Goal: Task Accomplishment & Management: Manage account settings

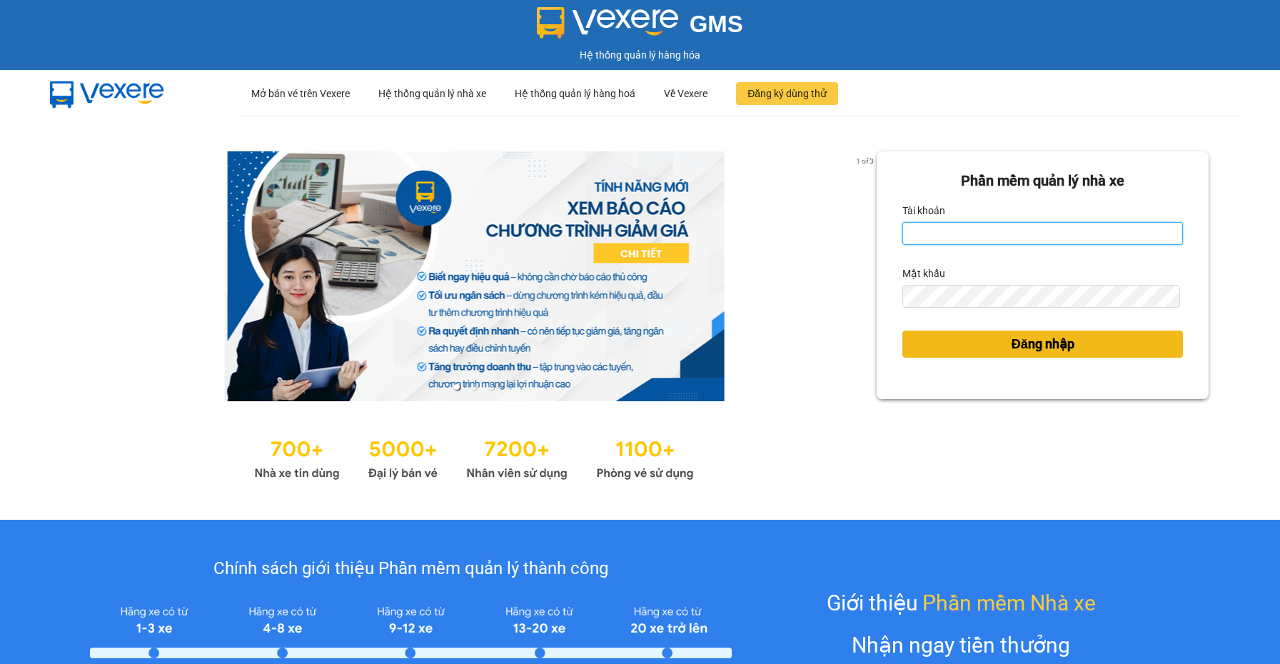
type input "nguyen1.beha"
click at [1012, 346] on span "Đăng nhập" at bounding box center [1043, 344] width 63 height 20
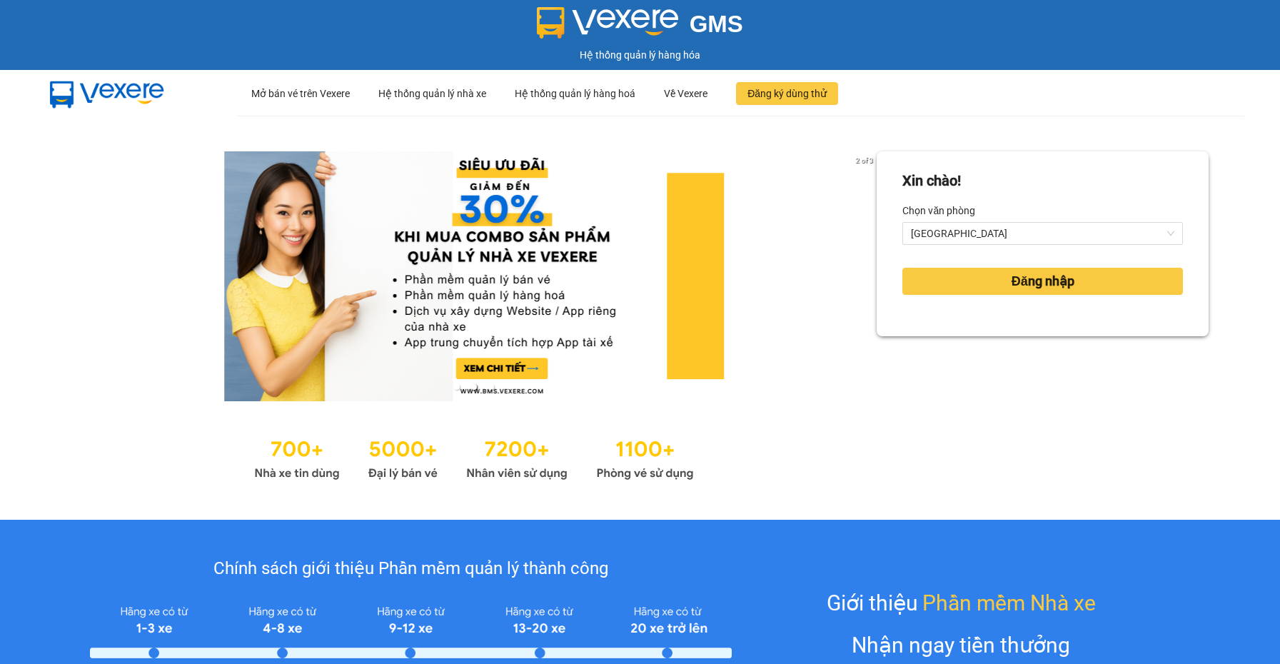
click at [1022, 262] on div "Đăng nhập" at bounding box center [1042, 281] width 281 height 39
click at [1023, 277] on span "Đăng nhập" at bounding box center [1043, 281] width 63 height 20
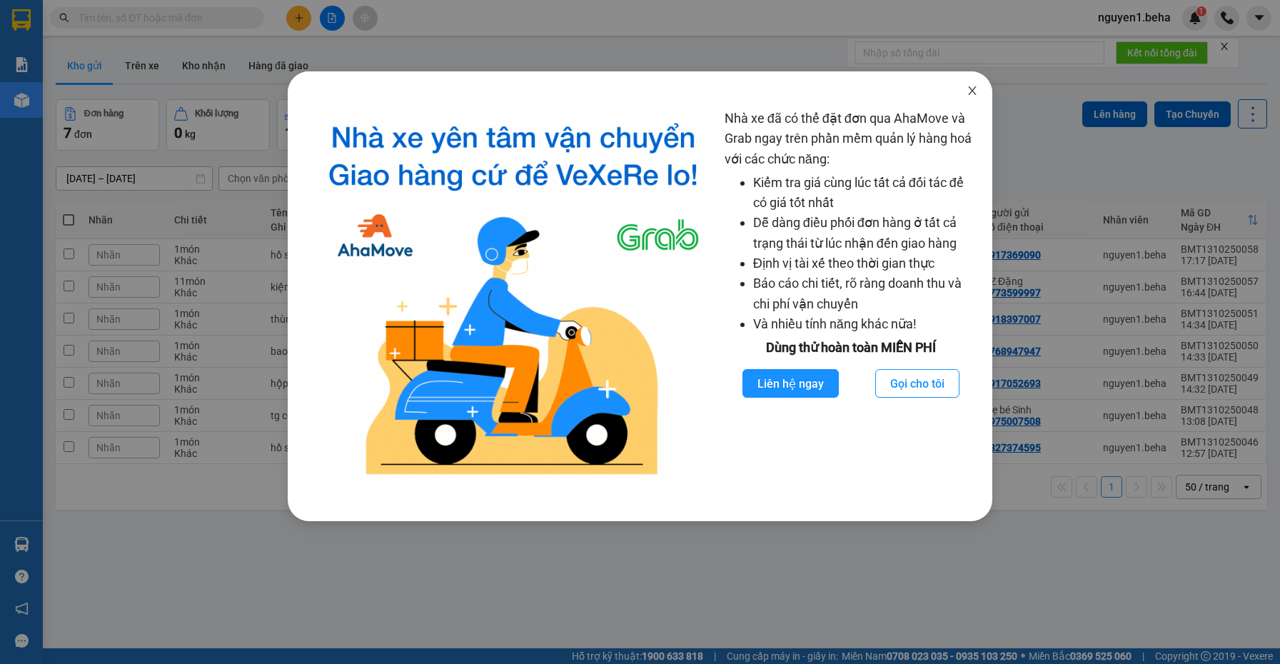
click at [970, 89] on icon "close" at bounding box center [972, 90] width 8 height 9
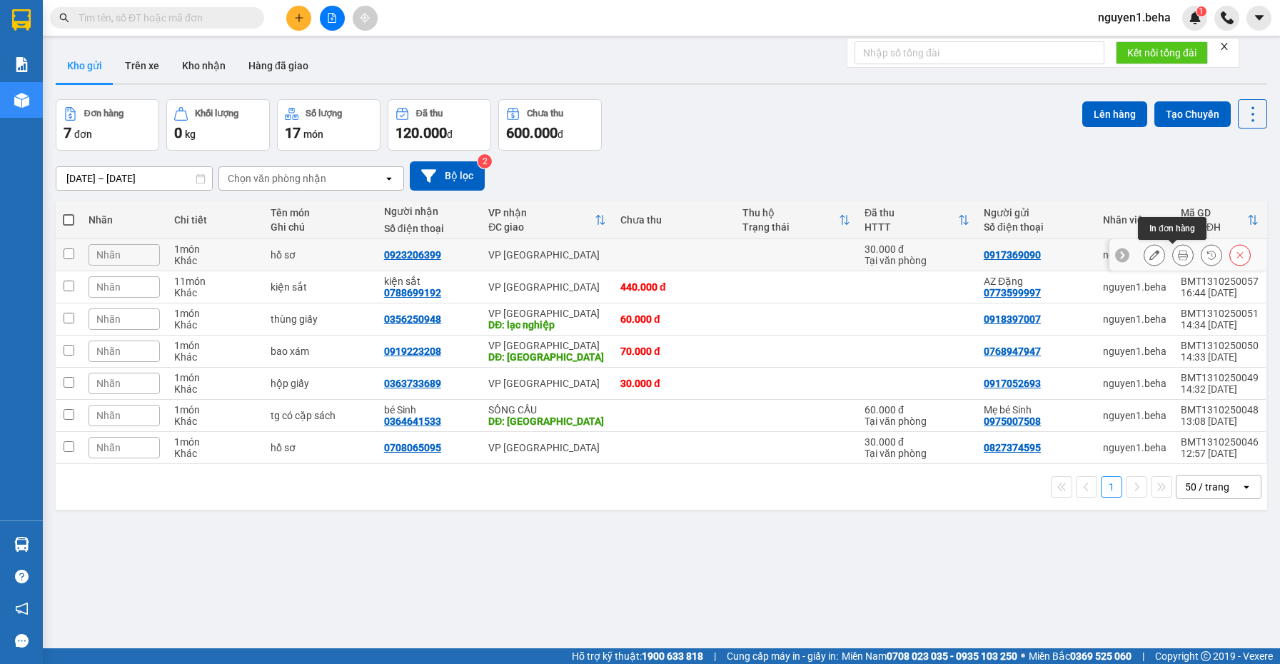
click at [1178, 259] on icon at bounding box center [1183, 255] width 10 height 10
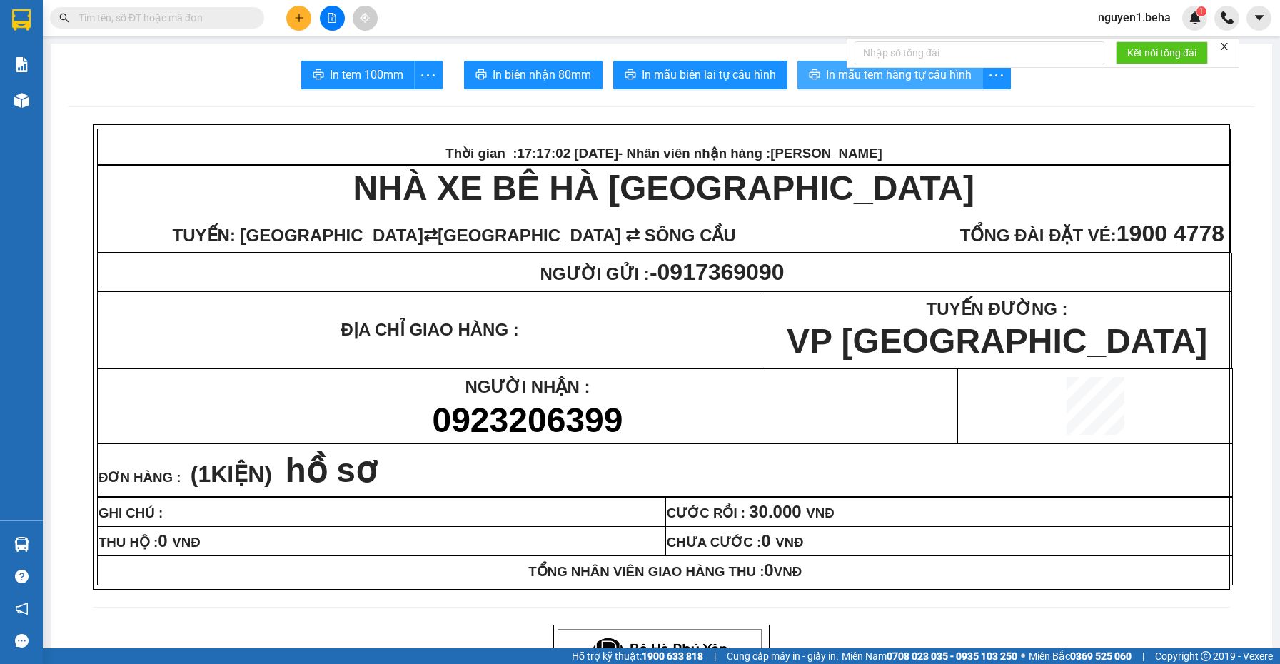
click at [947, 79] on span "In mẫu tem hàng tự cấu hình" at bounding box center [899, 75] width 146 height 18
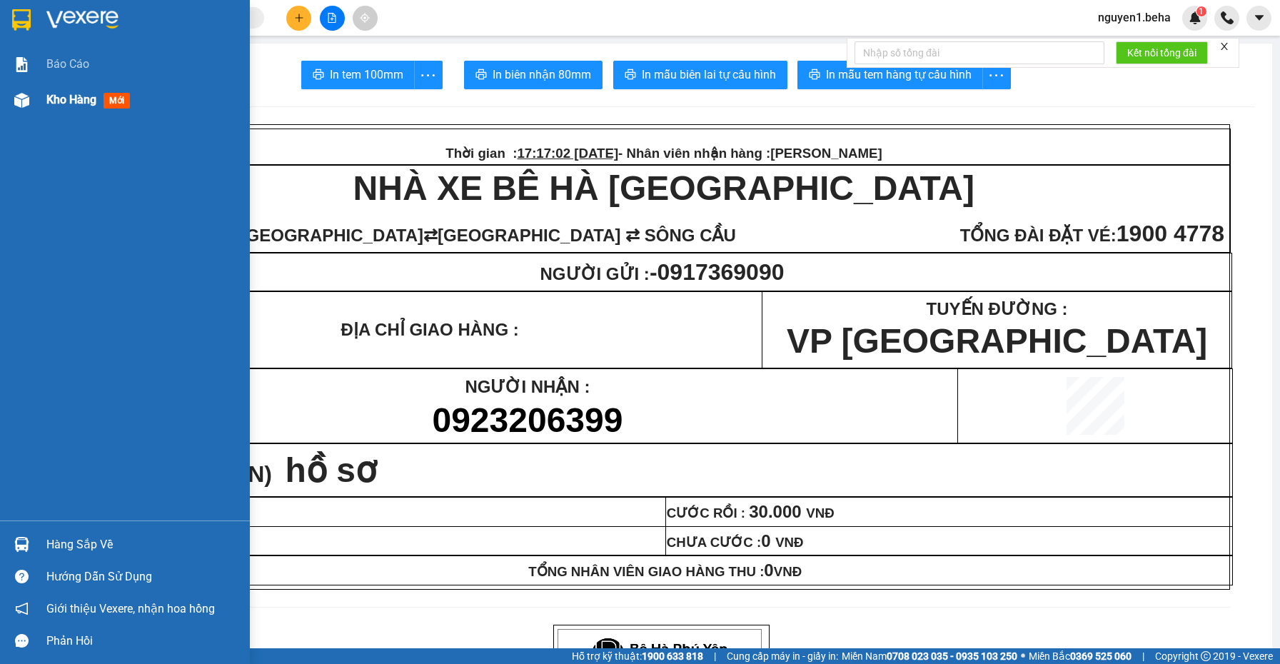
click at [8, 104] on div "Kho hàng mới" at bounding box center [125, 100] width 250 height 36
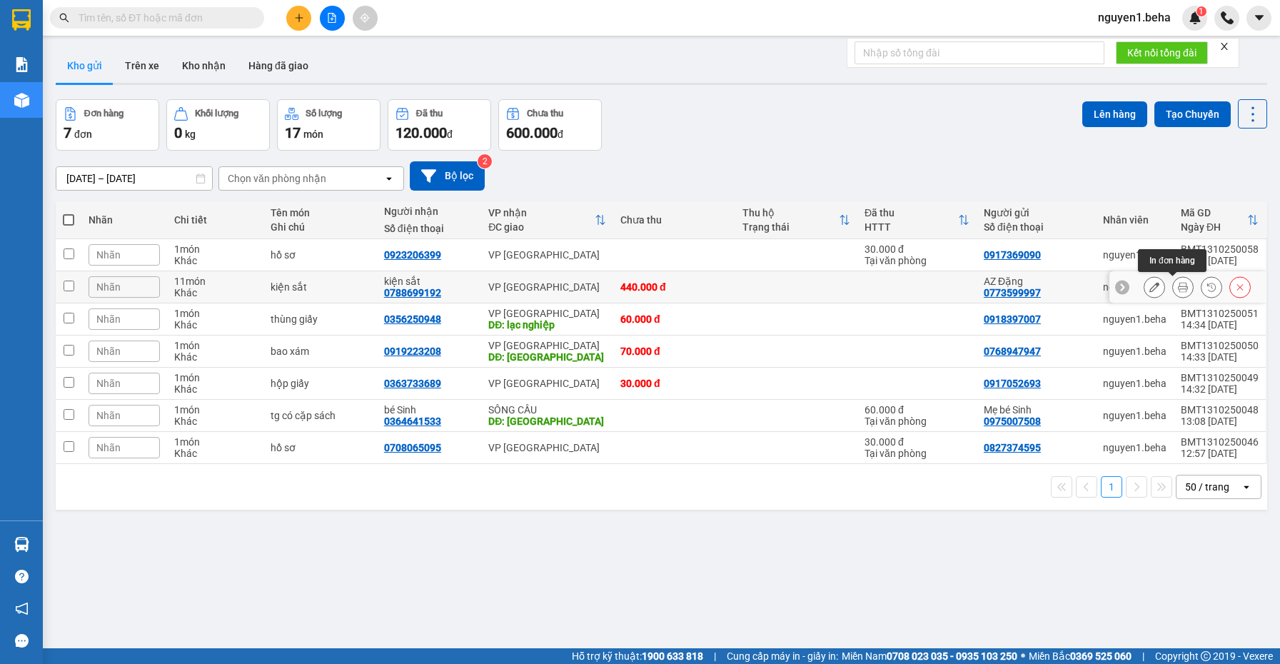
click at [1178, 288] on button at bounding box center [1183, 287] width 20 height 25
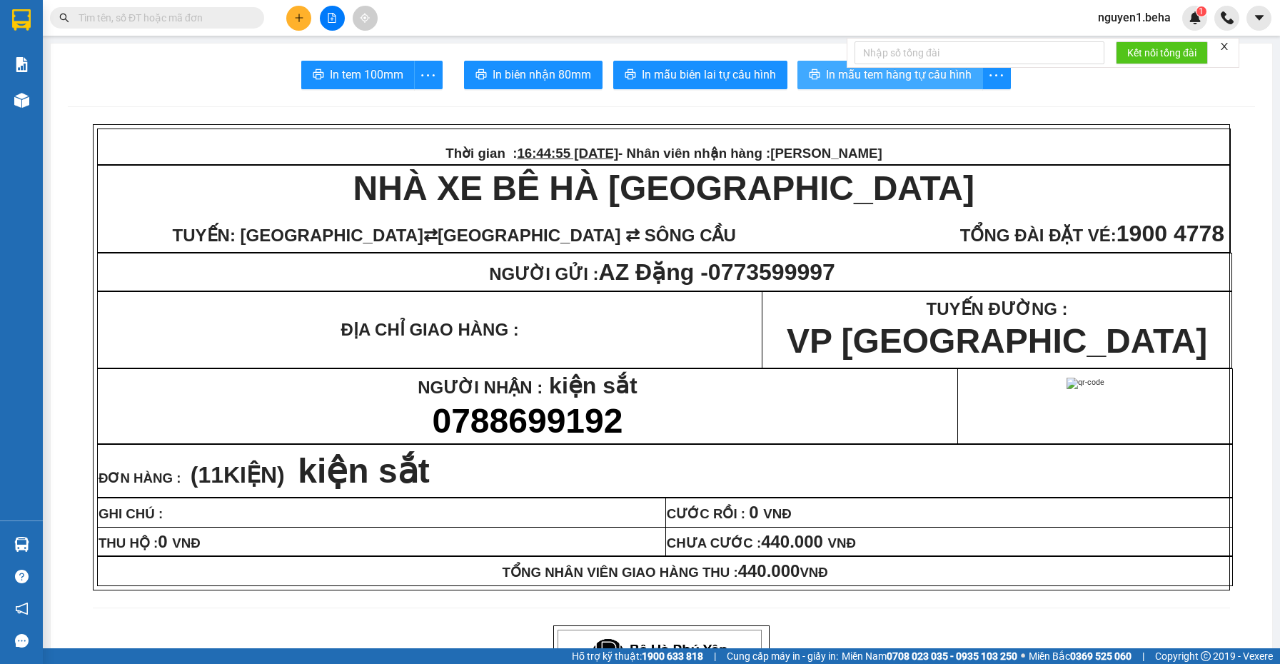
click at [947, 82] on span "In mẫu tem hàng tự cấu hình" at bounding box center [899, 75] width 146 height 18
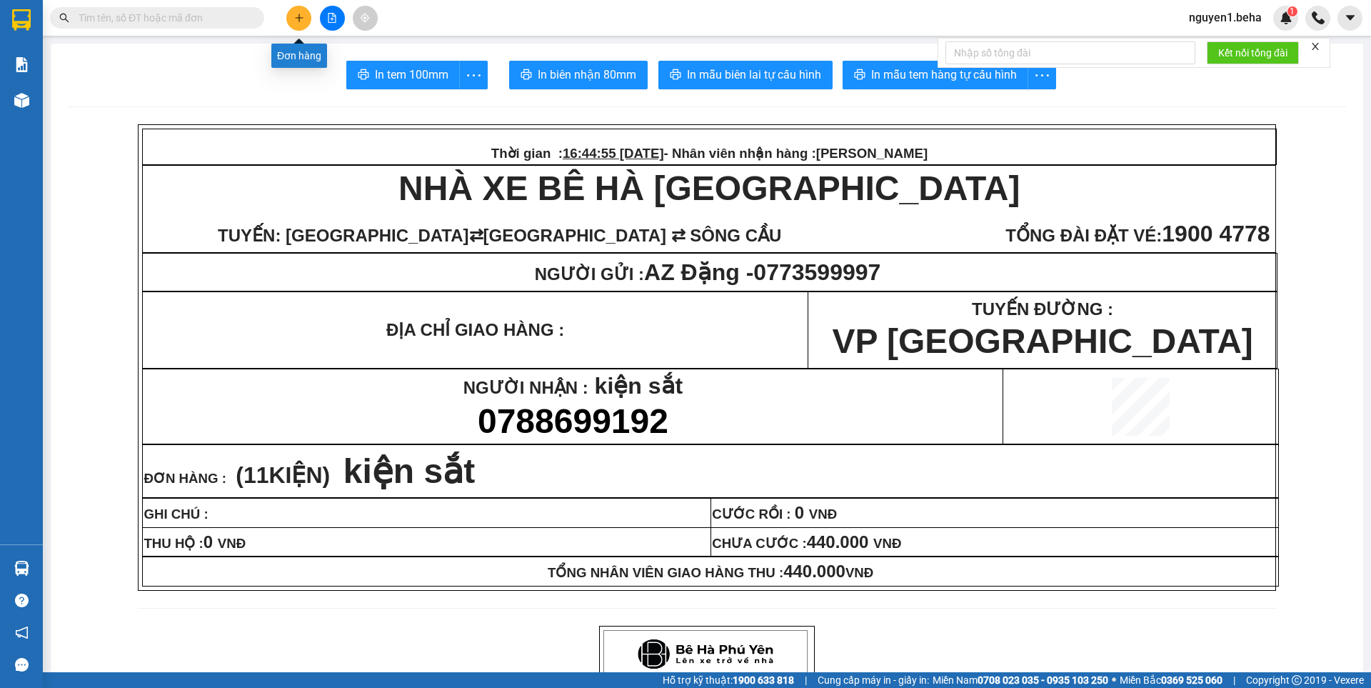
click at [335, 13] on icon "file-add" at bounding box center [332, 18] width 10 height 10
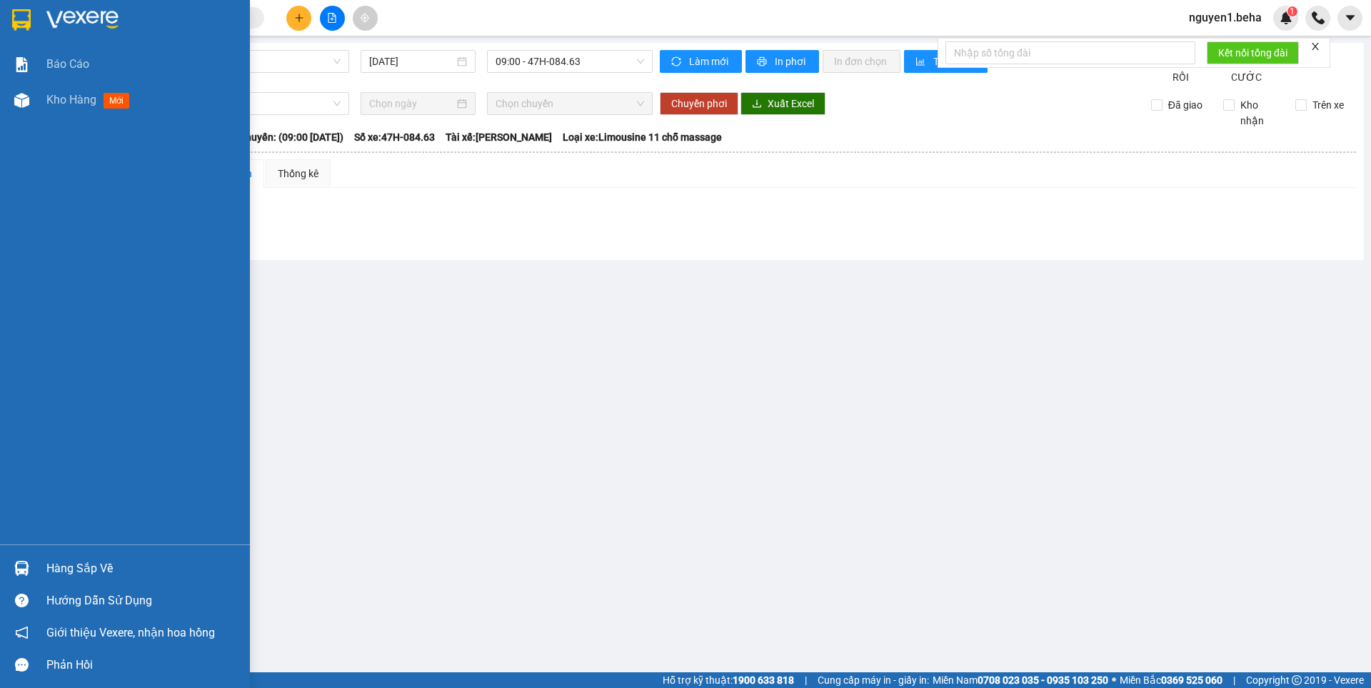
click at [29, 578] on div at bounding box center [21, 567] width 25 height 25
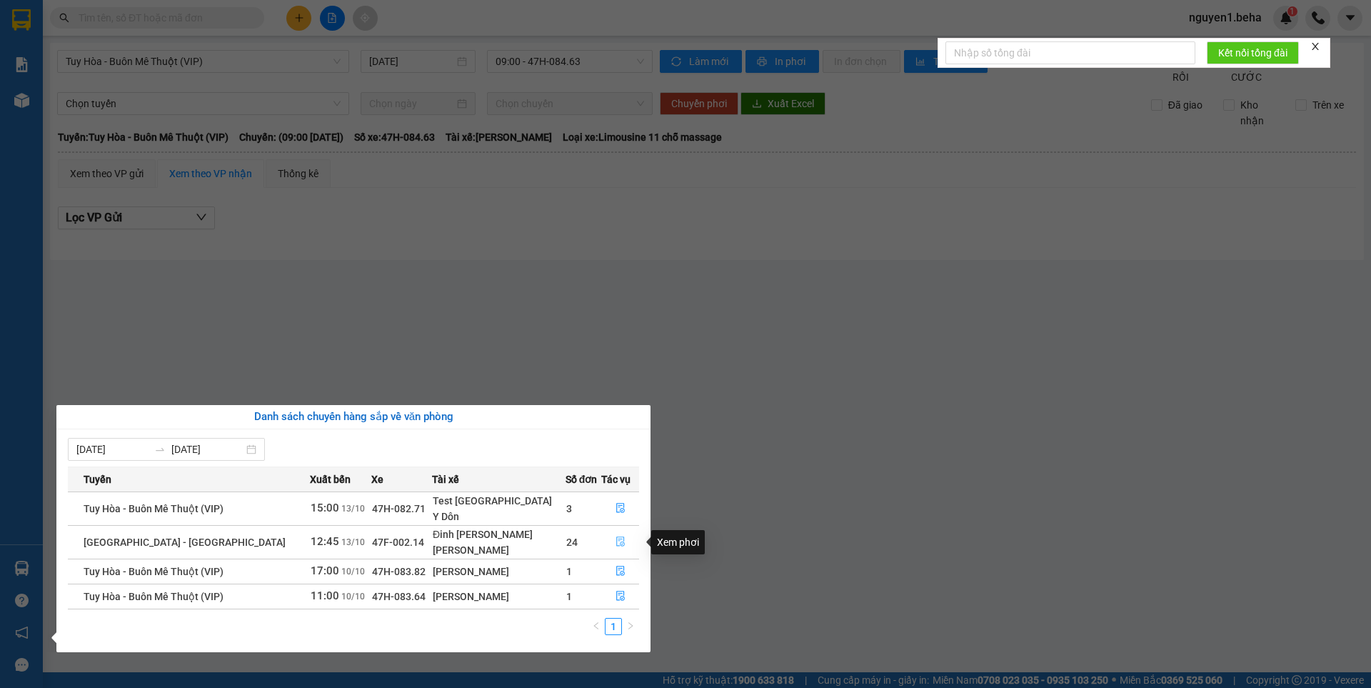
click at [618, 536] on icon "file-done" at bounding box center [620, 541] width 10 height 10
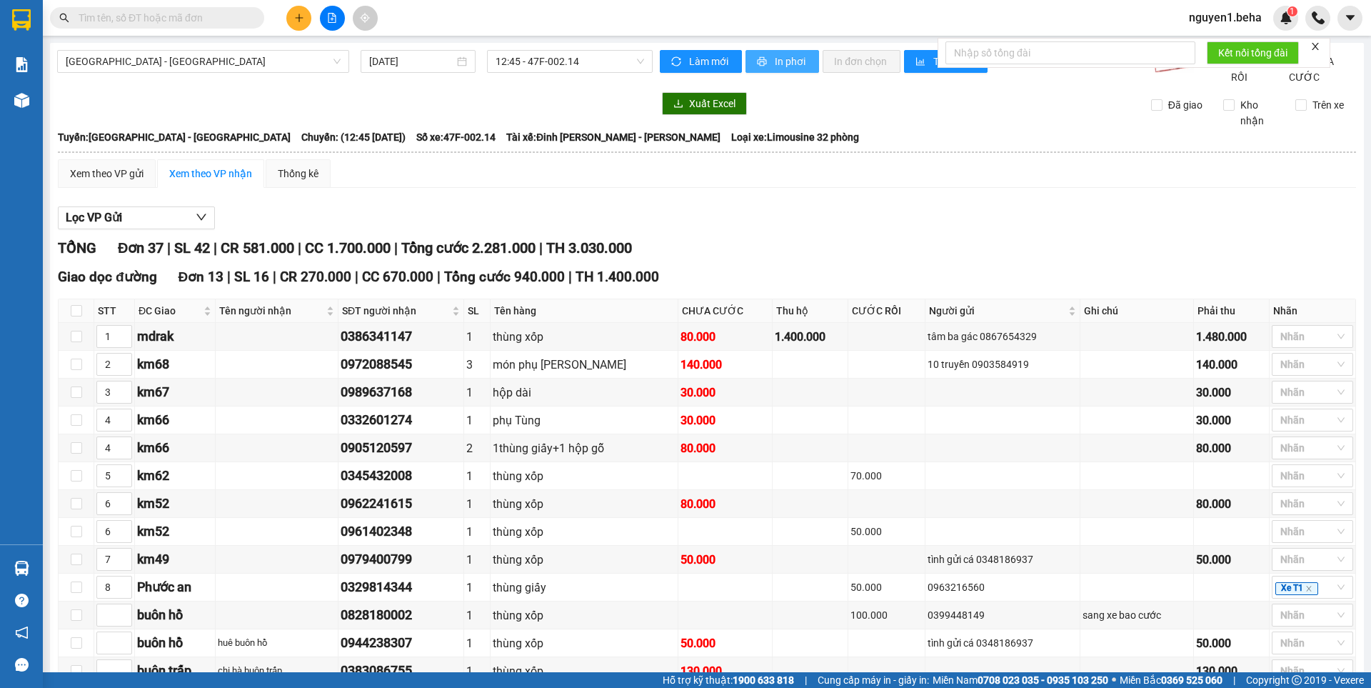
click at [804, 64] on button "In phơi" at bounding box center [782, 61] width 74 height 23
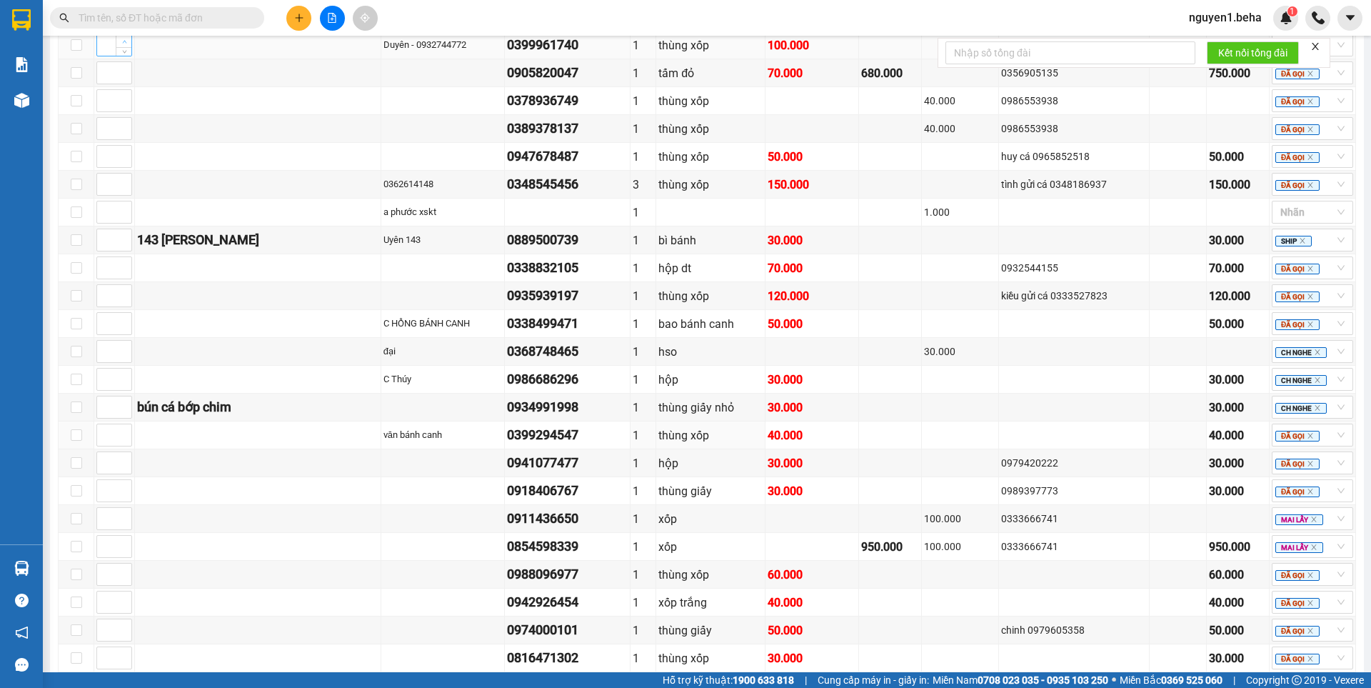
scroll to position [593, 0]
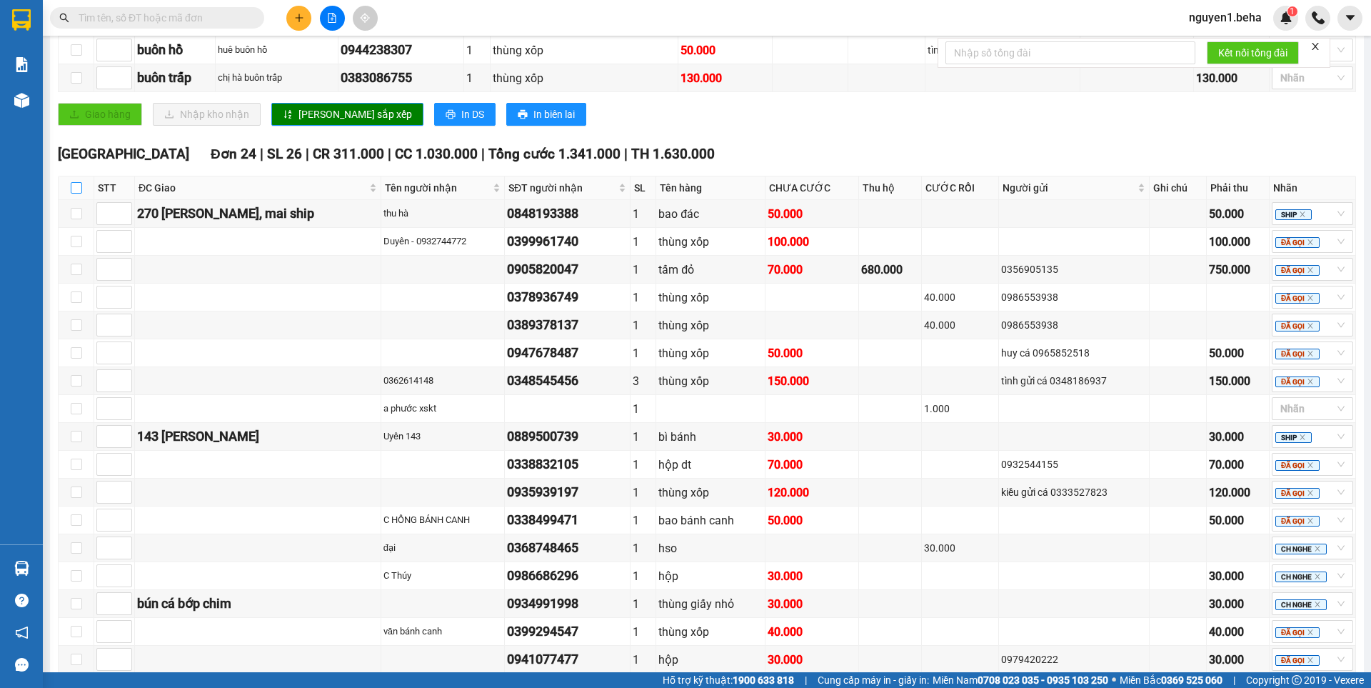
click at [74, 193] on input "checkbox" at bounding box center [76, 187] width 11 height 11
checkbox input "true"
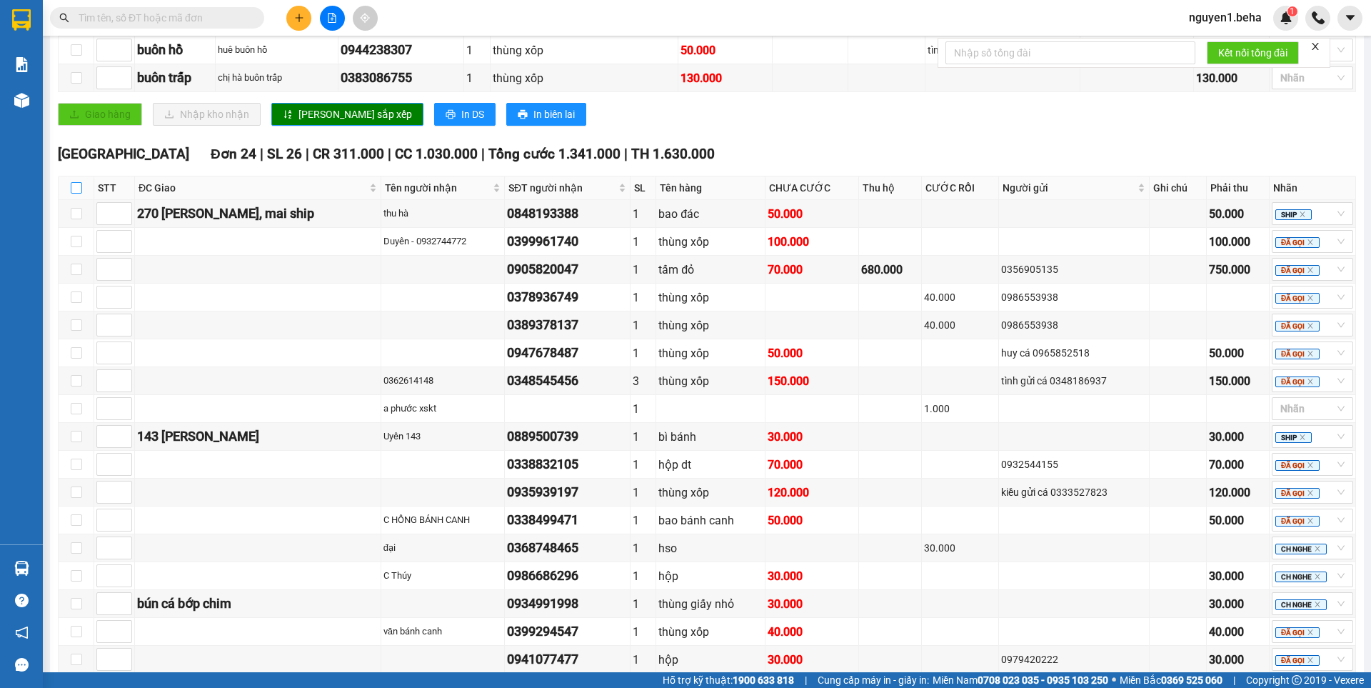
checkbox input "true"
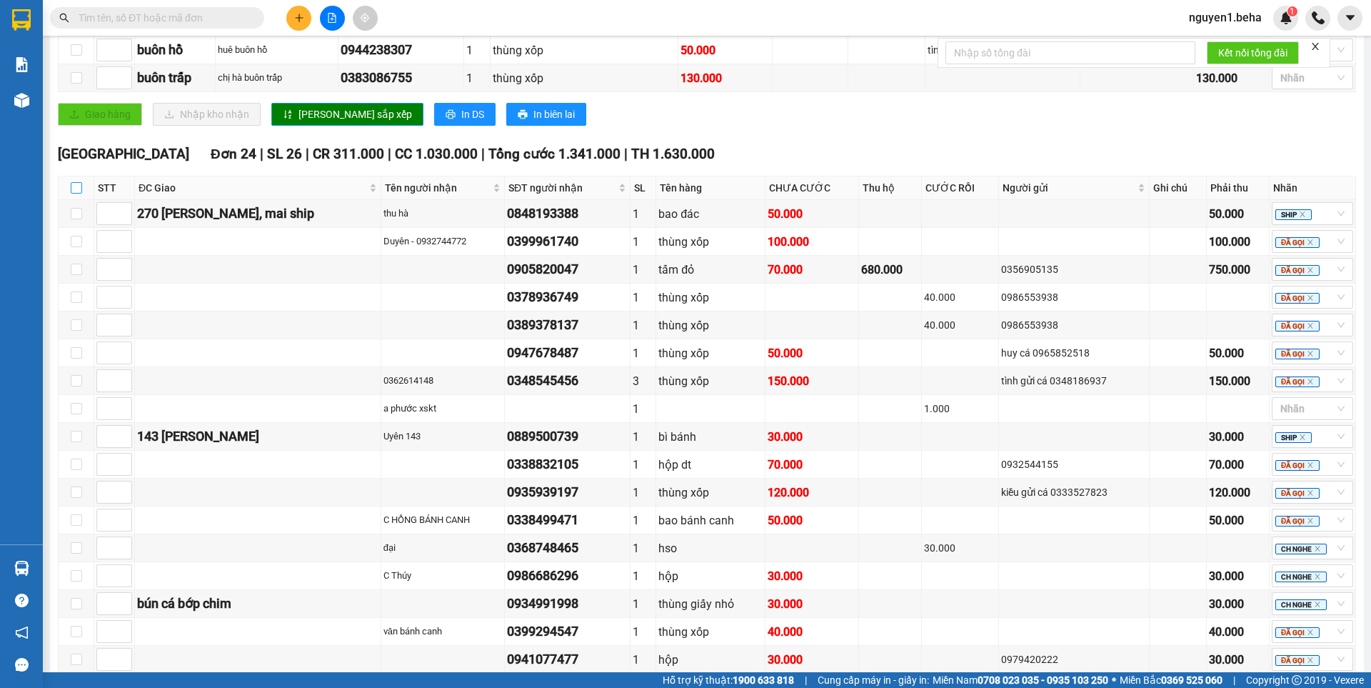
checkbox input "true"
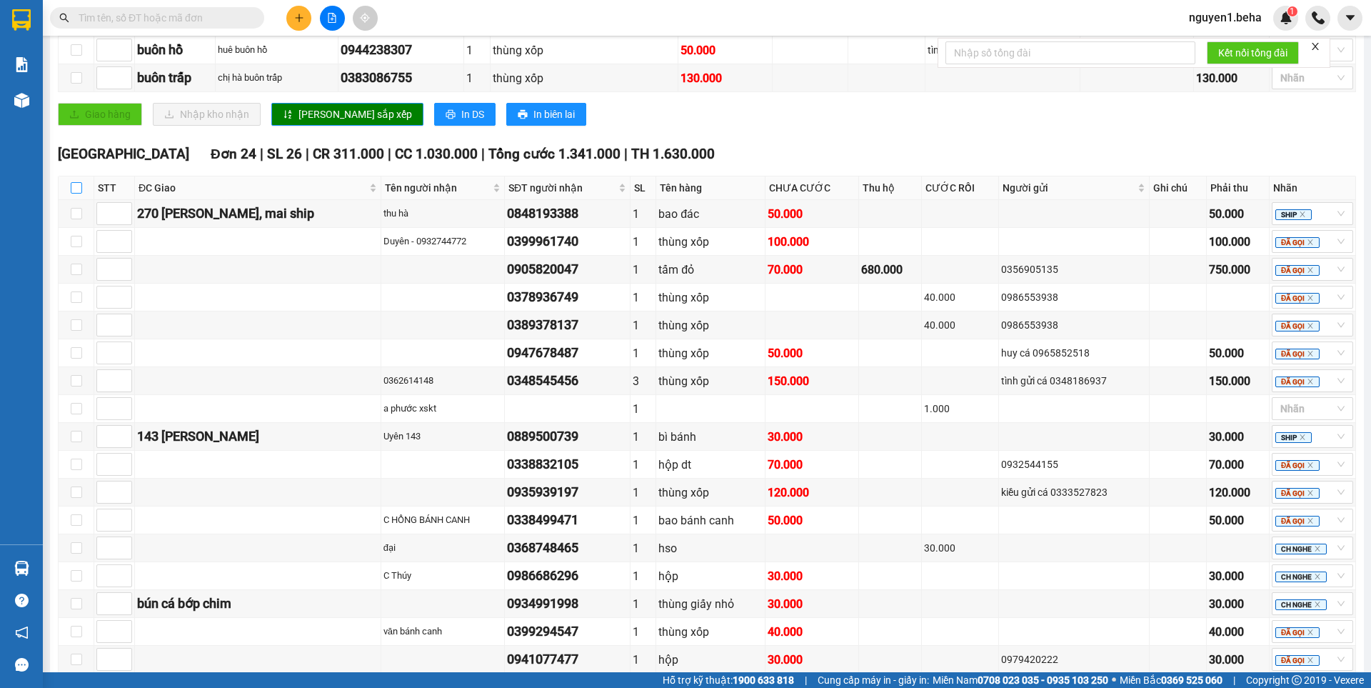
checkbox input "true"
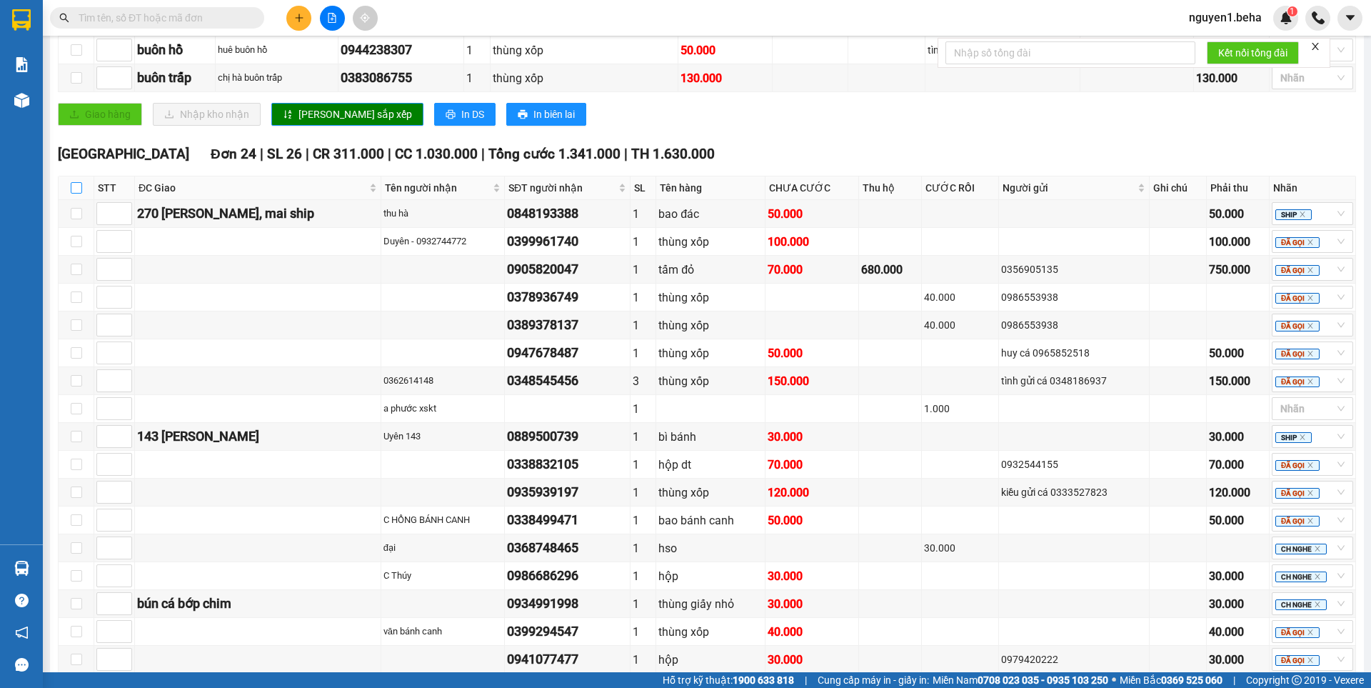
checkbox input "true"
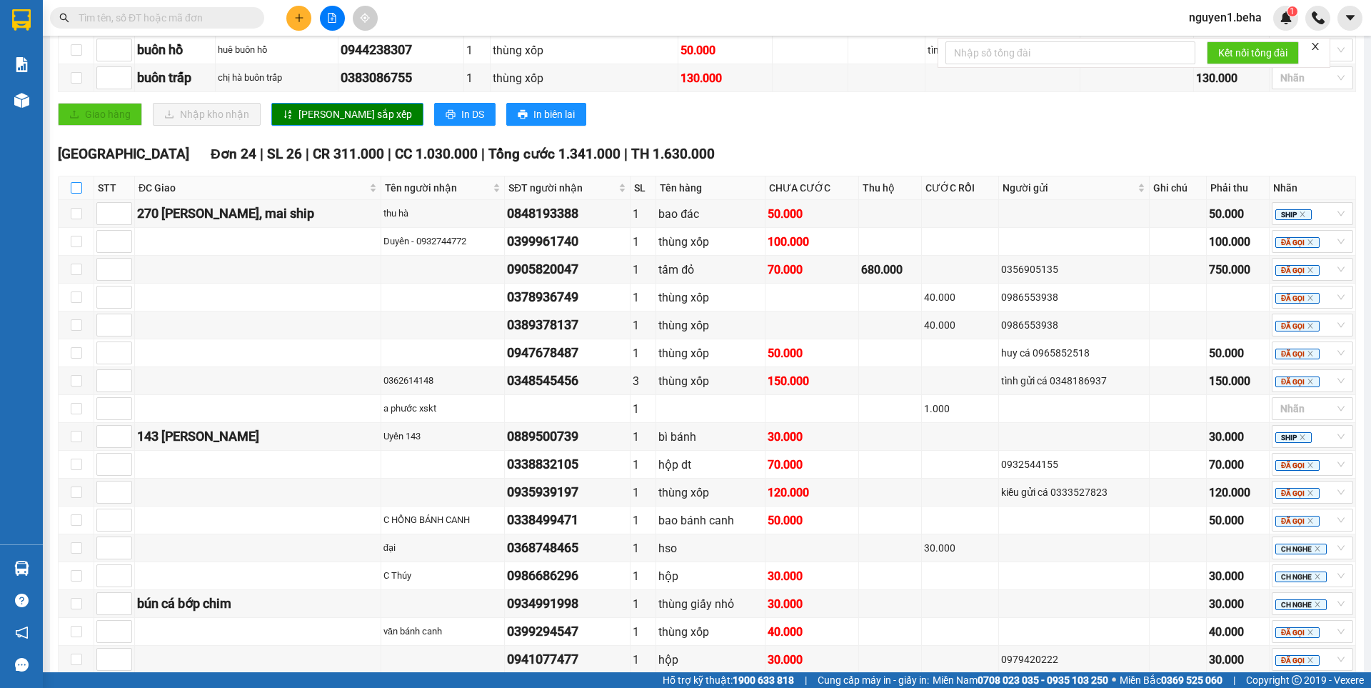
checkbox input "true"
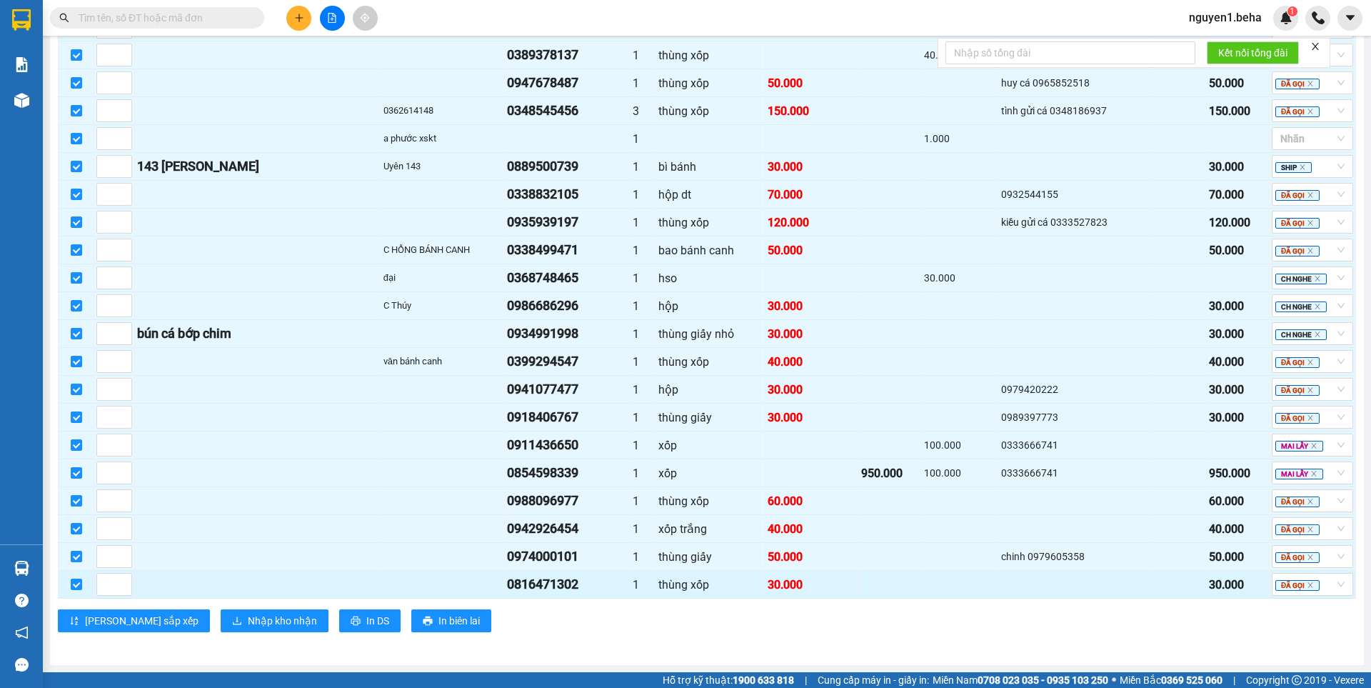
scroll to position [878, 0]
click at [245, 633] on div "ĐẮK LẮK Đơn 24 | SL 26 | CR 311.000 | CC 1.030.000 | Tổng cước 1.341.000 | TH 1…" at bounding box center [707, 258] width 1298 height 769
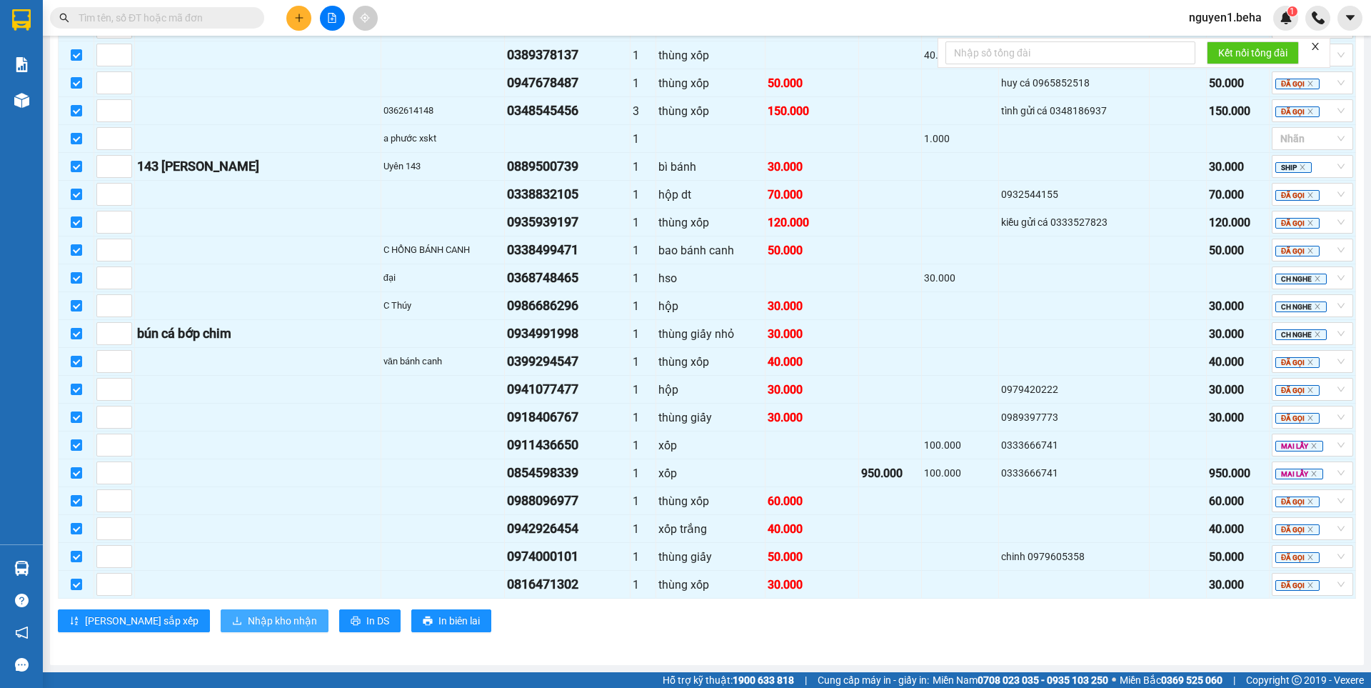
click at [248, 620] on span "Nhập kho nhận" at bounding box center [282, 621] width 69 height 16
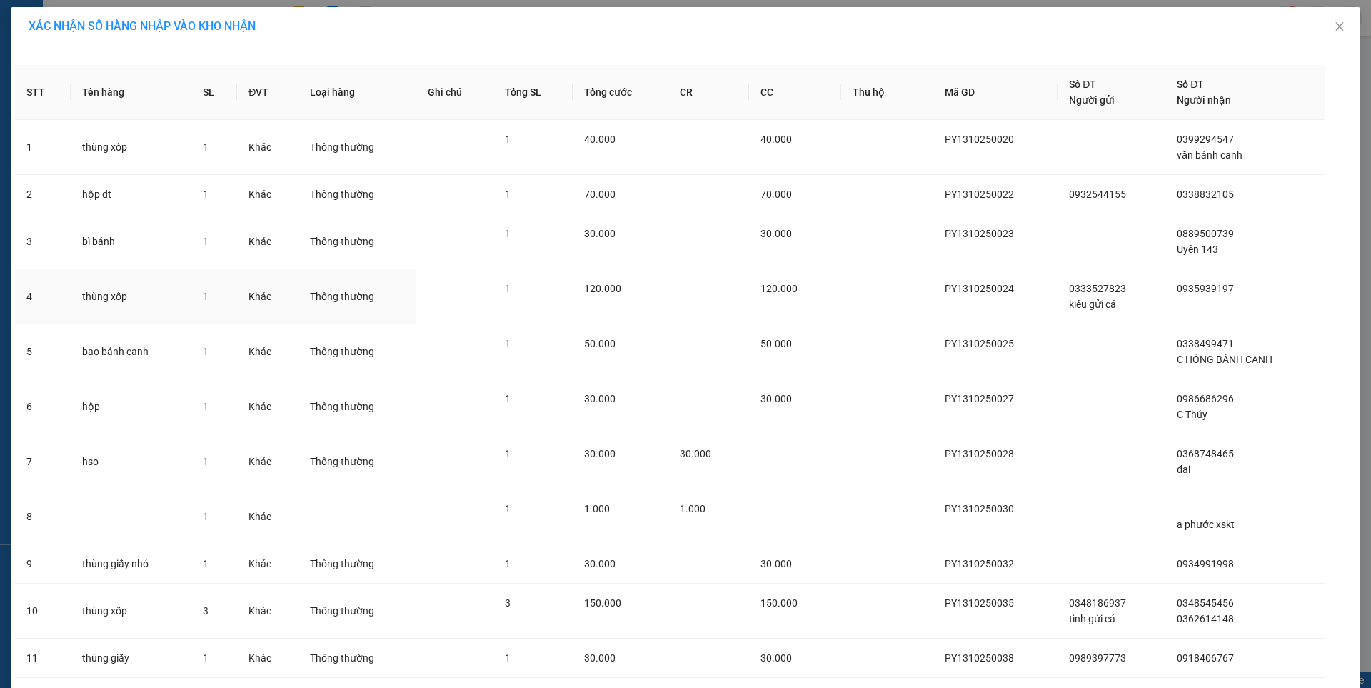
click at [728, 302] on td at bounding box center [708, 296] width 81 height 55
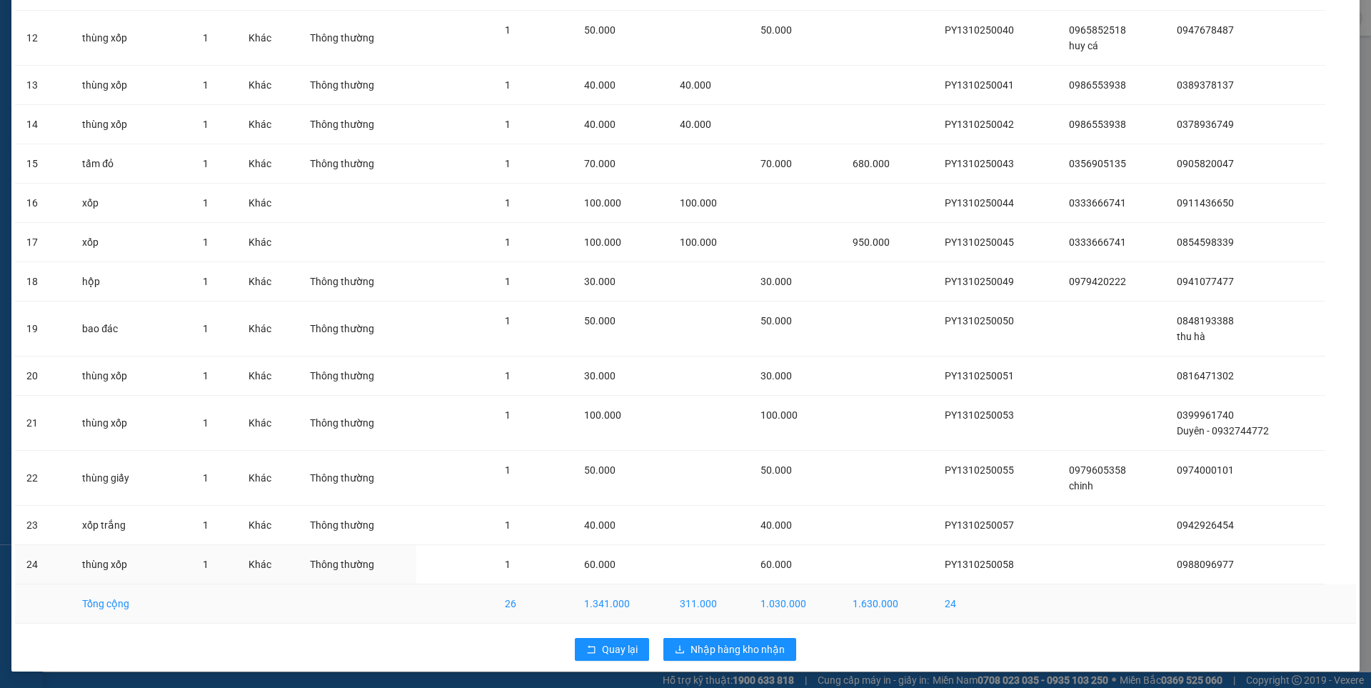
scroll to position [668, 0]
click at [690, 650] on span "Nhập hàng kho nhận" at bounding box center [737, 648] width 94 height 16
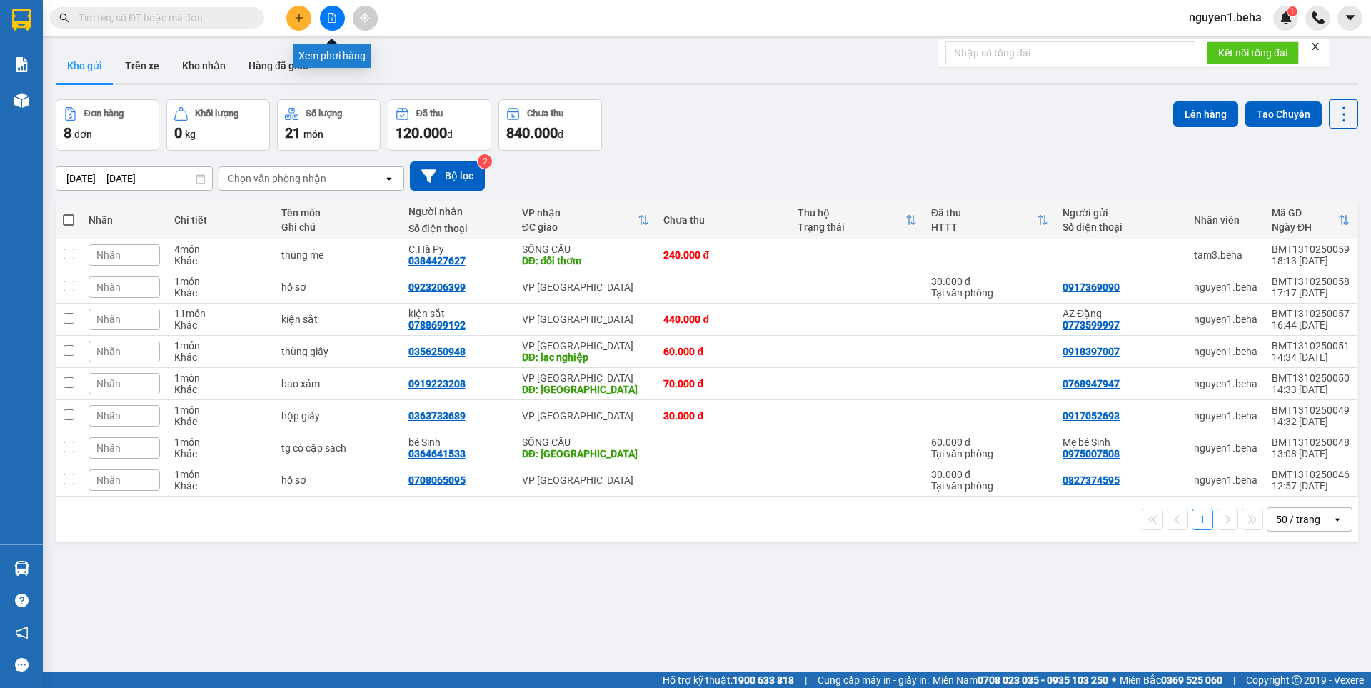
click at [336, 22] on icon "file-add" at bounding box center [332, 18] width 10 height 10
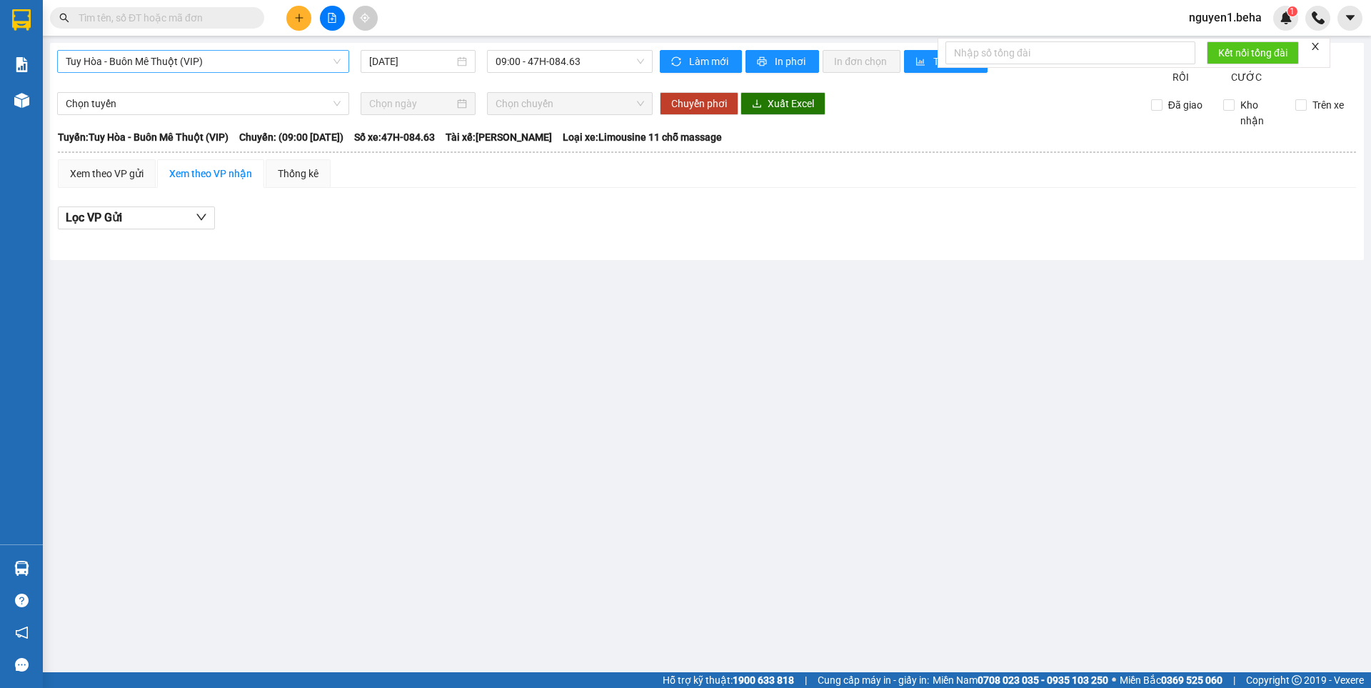
click at [254, 61] on span "Tuy Hòa - Buôn Mê Thuột (VIP)" at bounding box center [203, 61] width 275 height 21
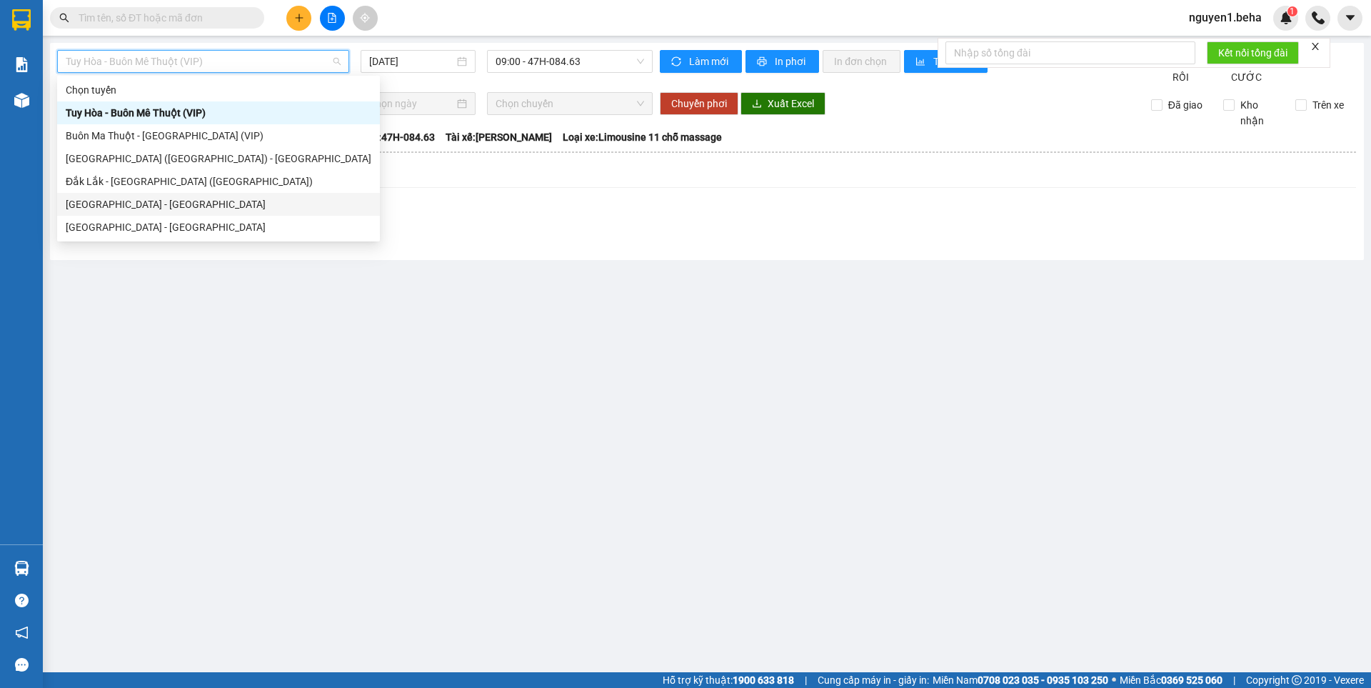
click at [221, 207] on div "[GEOGRAPHIC_DATA] - [GEOGRAPHIC_DATA]" at bounding box center [219, 204] width 306 height 16
type input "[DATE]"
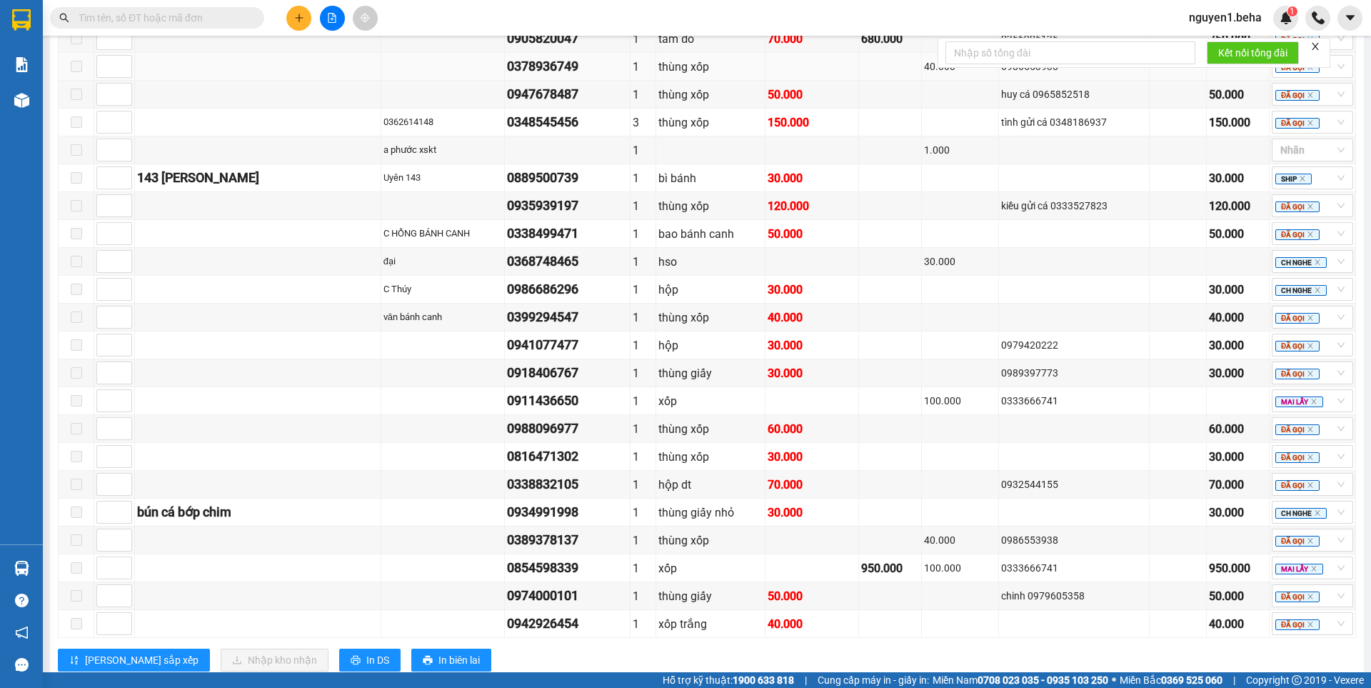
scroll to position [857, 0]
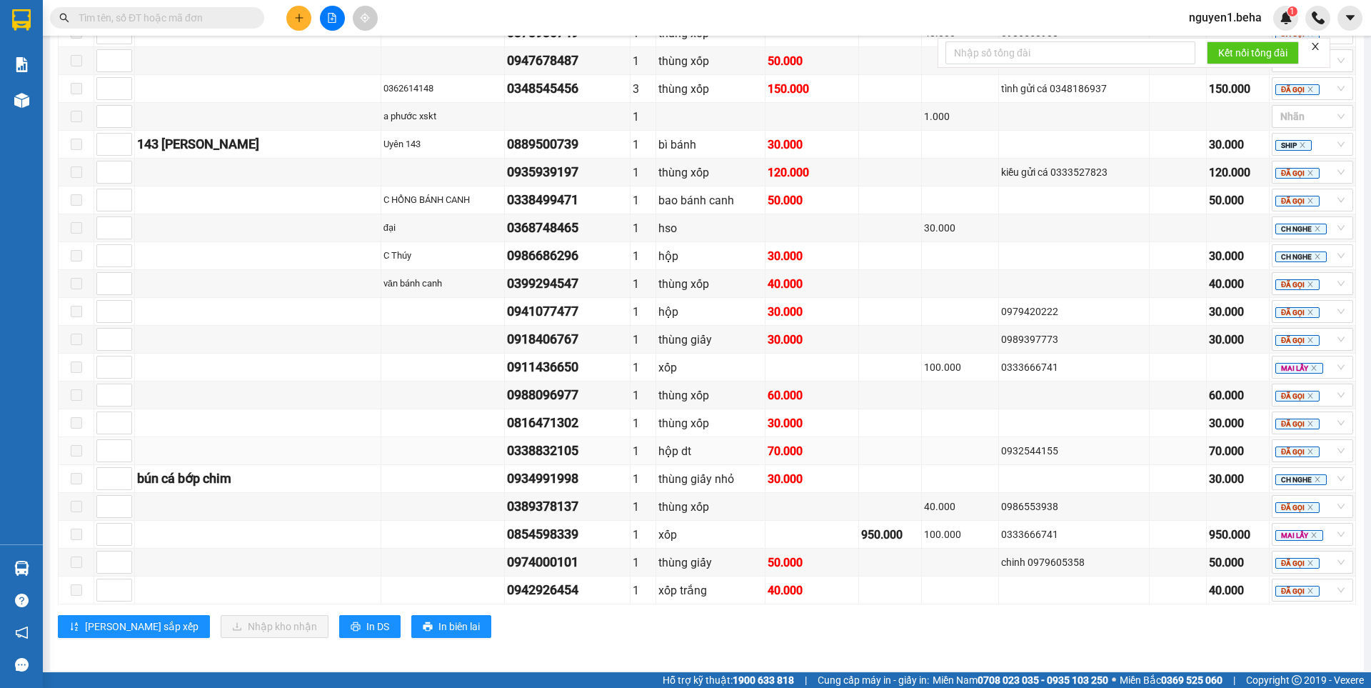
click at [553, 461] on div "0338832105" at bounding box center [567, 451] width 121 height 20
copy div "0338832105"
click at [217, 16] on input "text" at bounding box center [163, 18] width 168 height 16
paste input "0338832105"
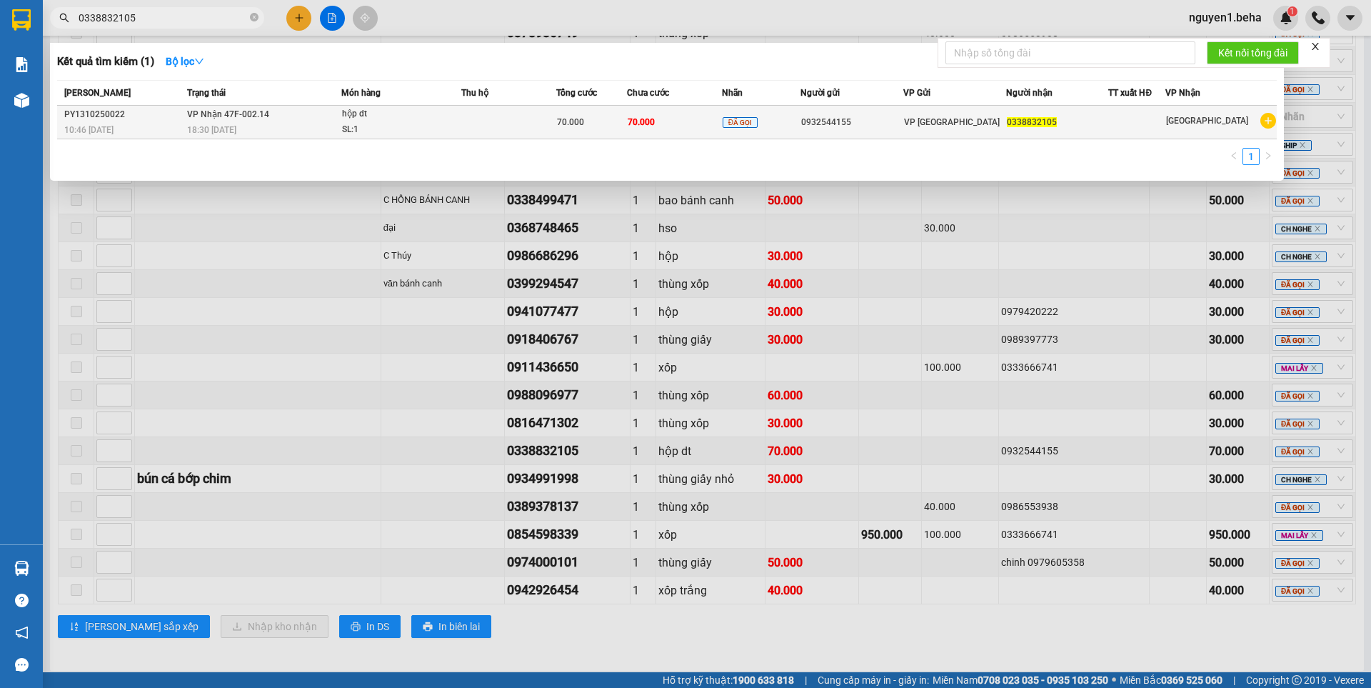
type input "0338832105"
click at [378, 116] on div "hộp dt" at bounding box center [395, 114] width 107 height 16
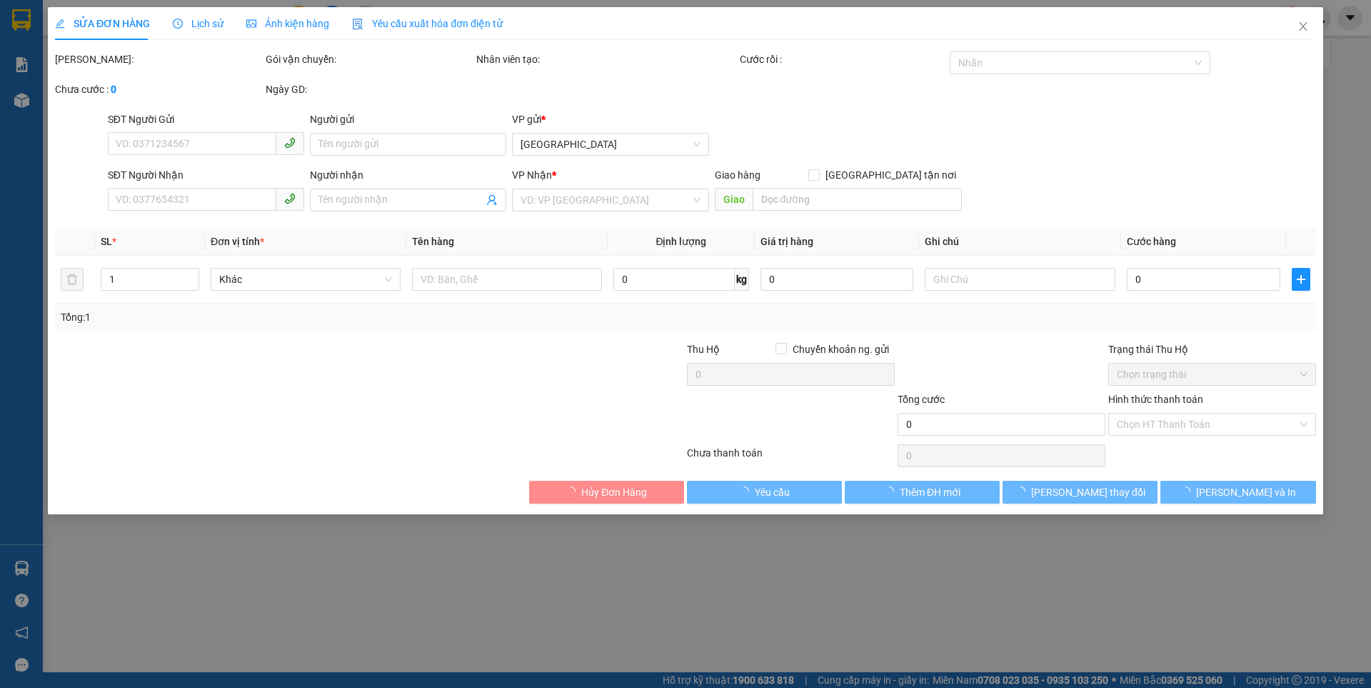
type input "0932544155"
type input "0338832105"
type input "70.000"
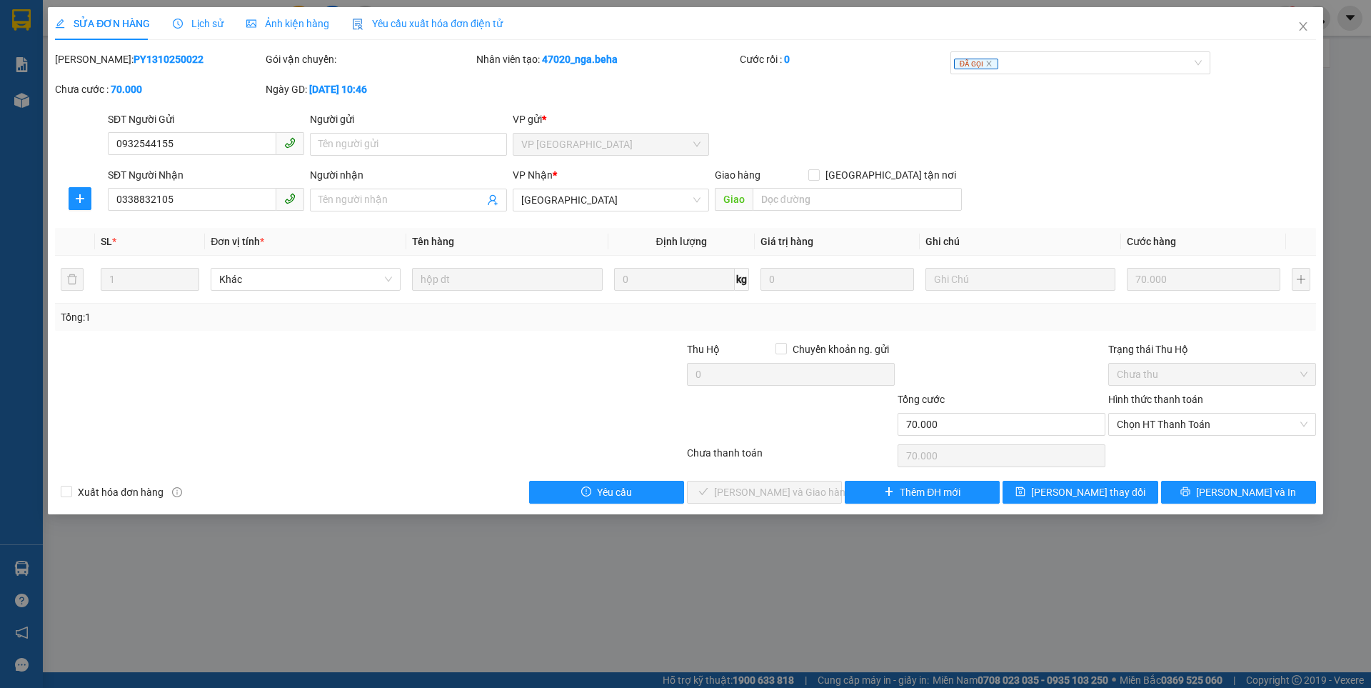
click at [319, 29] on span "Ảnh kiện hàng" at bounding box center [287, 23] width 83 height 11
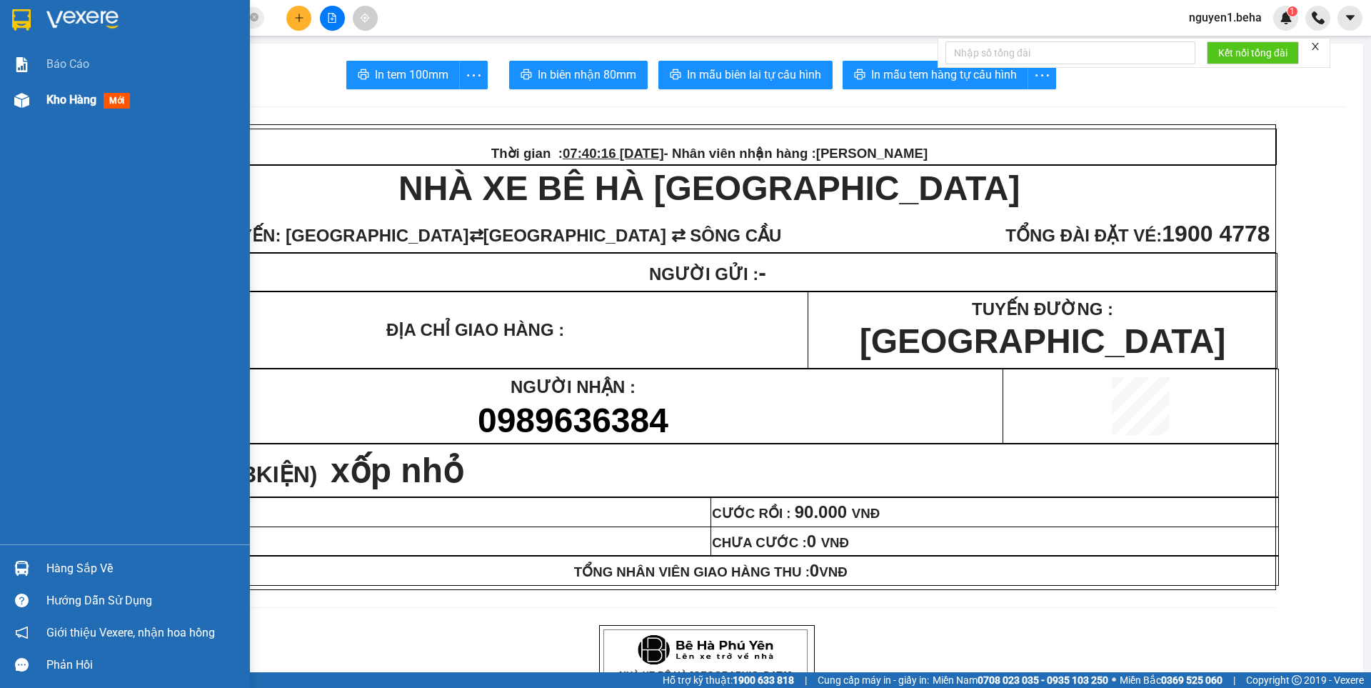
click at [63, 96] on span "Kho hàng" at bounding box center [71, 100] width 50 height 14
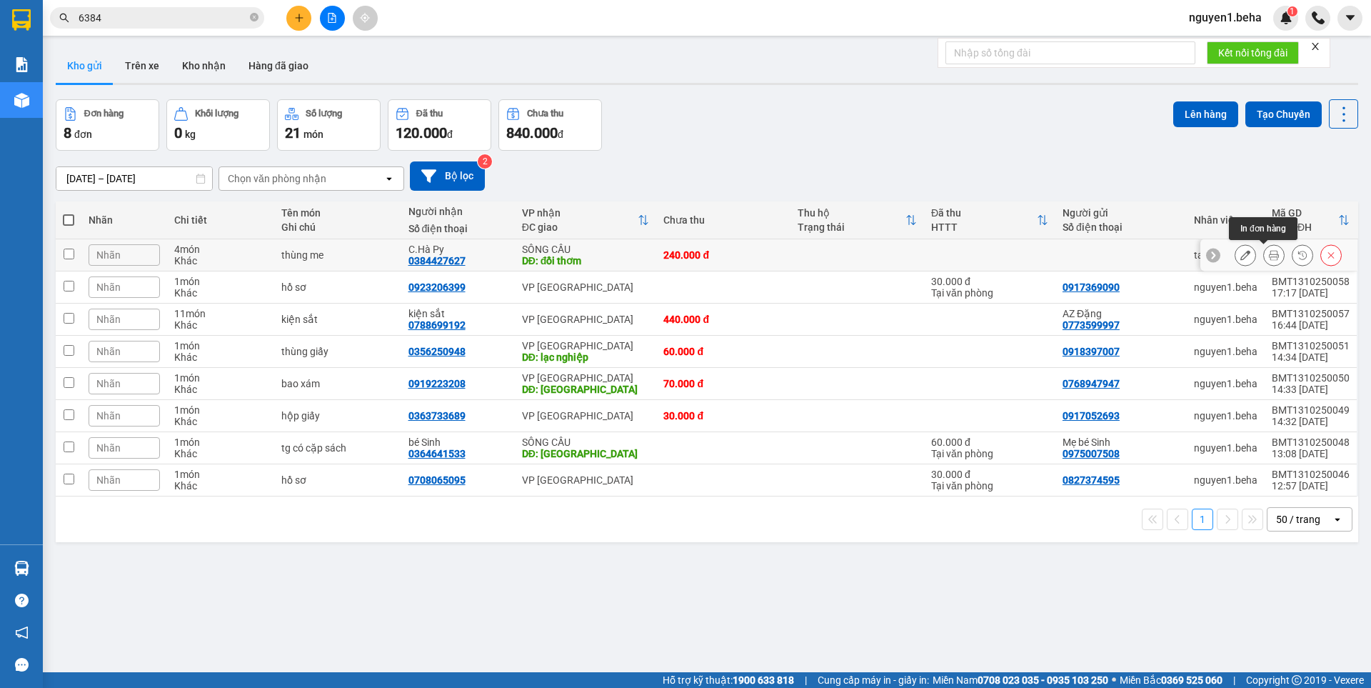
click at [1271, 251] on button at bounding box center [1274, 255] width 20 height 25
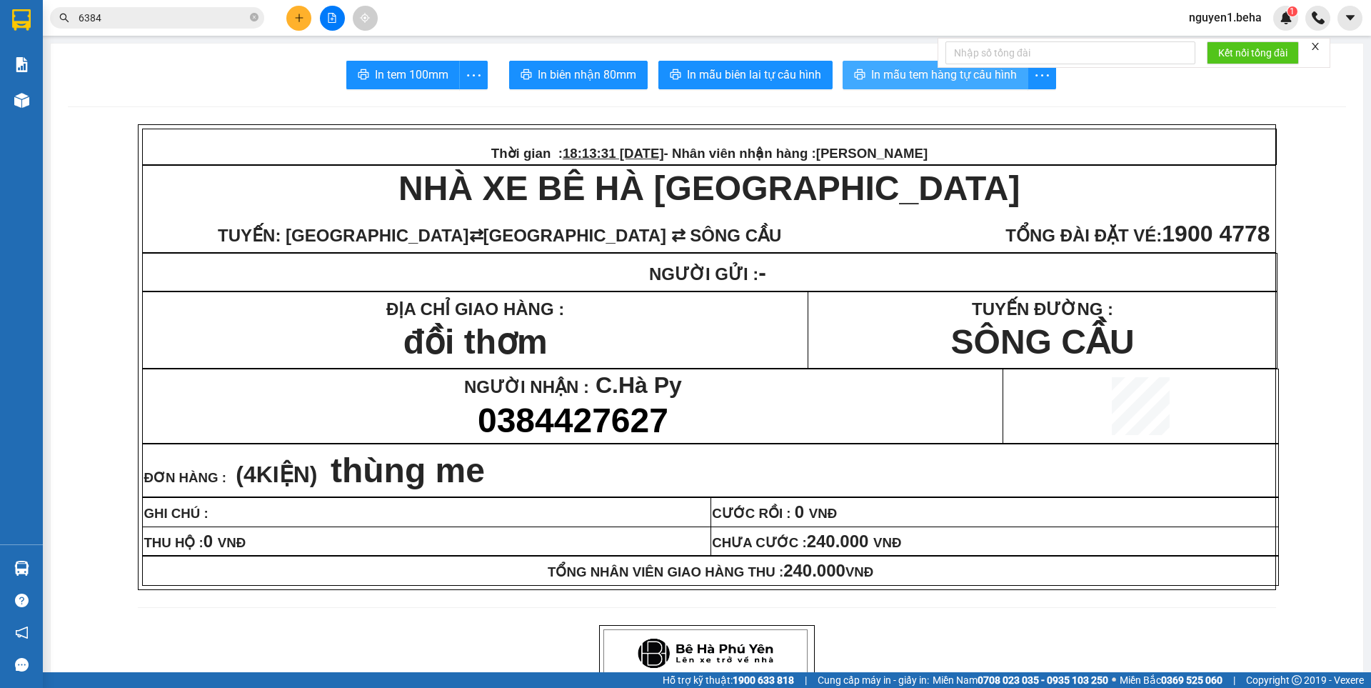
click at [873, 82] on span "In mẫu tem hàng tự cấu hình" at bounding box center [944, 75] width 146 height 18
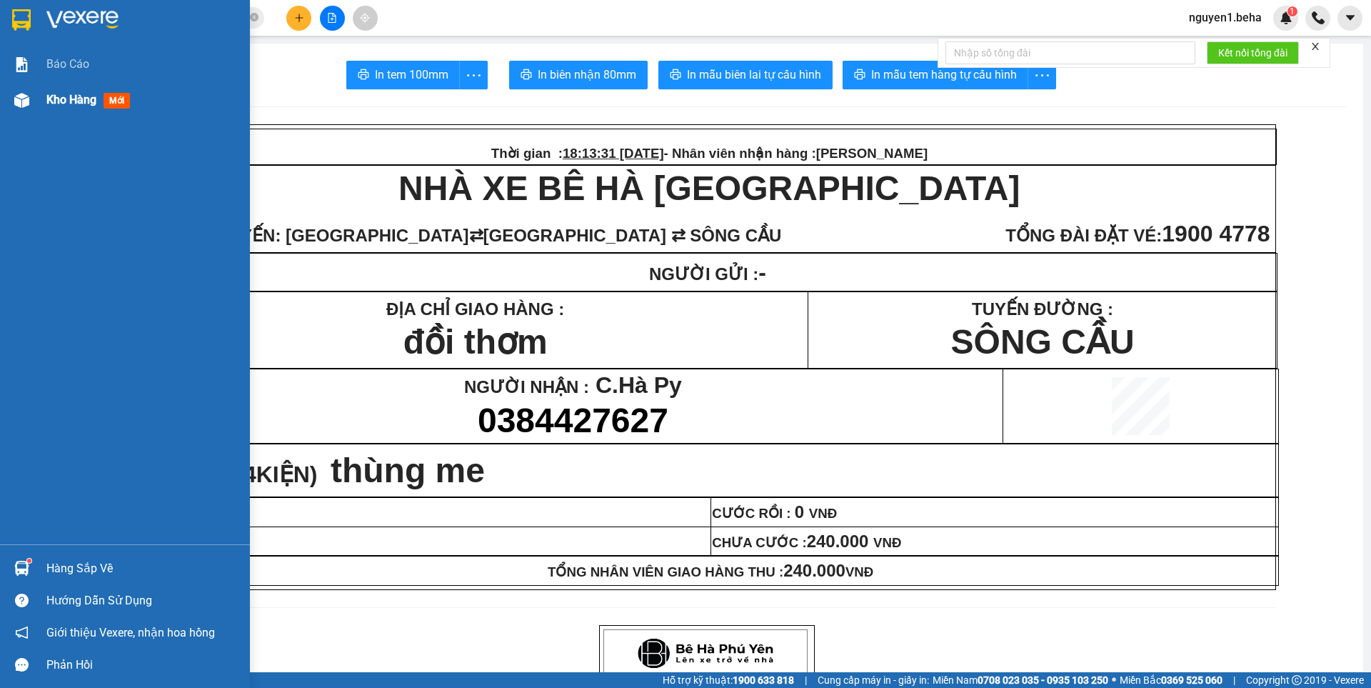
click at [18, 93] on img at bounding box center [21, 100] width 15 height 15
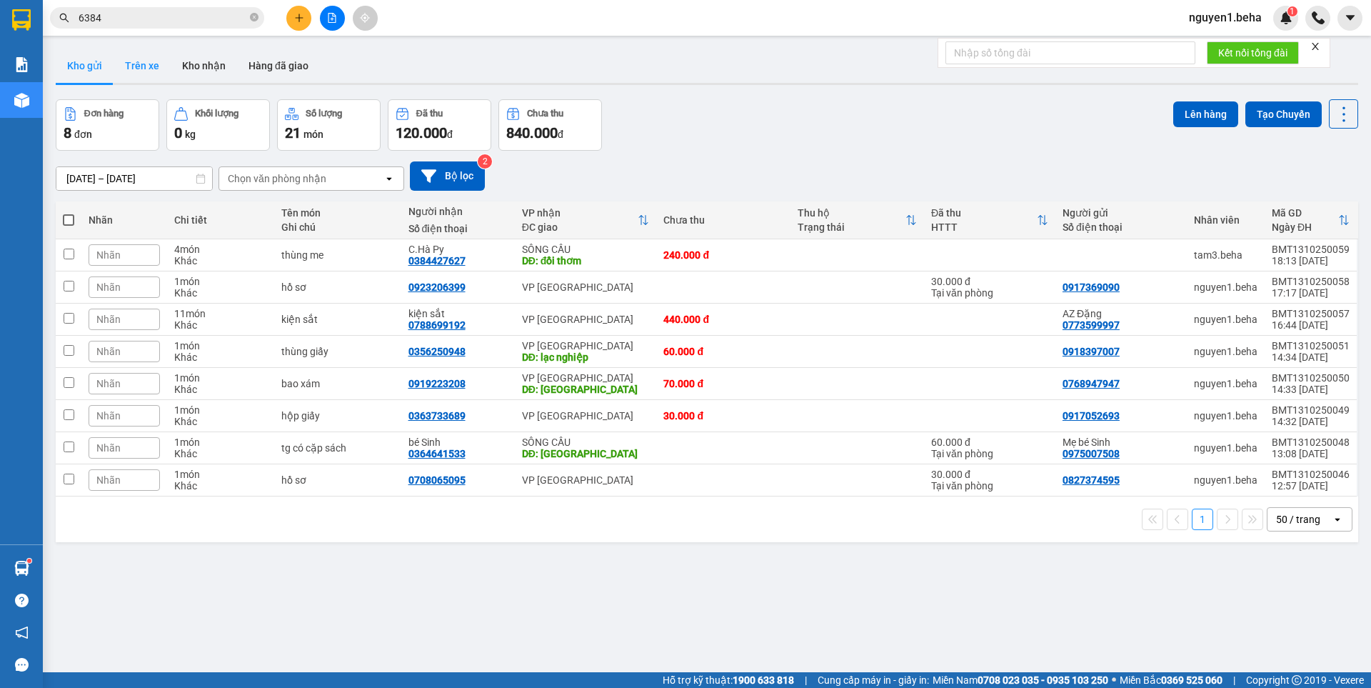
click at [167, 61] on div "Kho gửi Trên xe Kho nhận Hàng đã giao" at bounding box center [707, 68] width 1302 height 38
click at [149, 62] on button "Trên xe" at bounding box center [142, 66] width 57 height 34
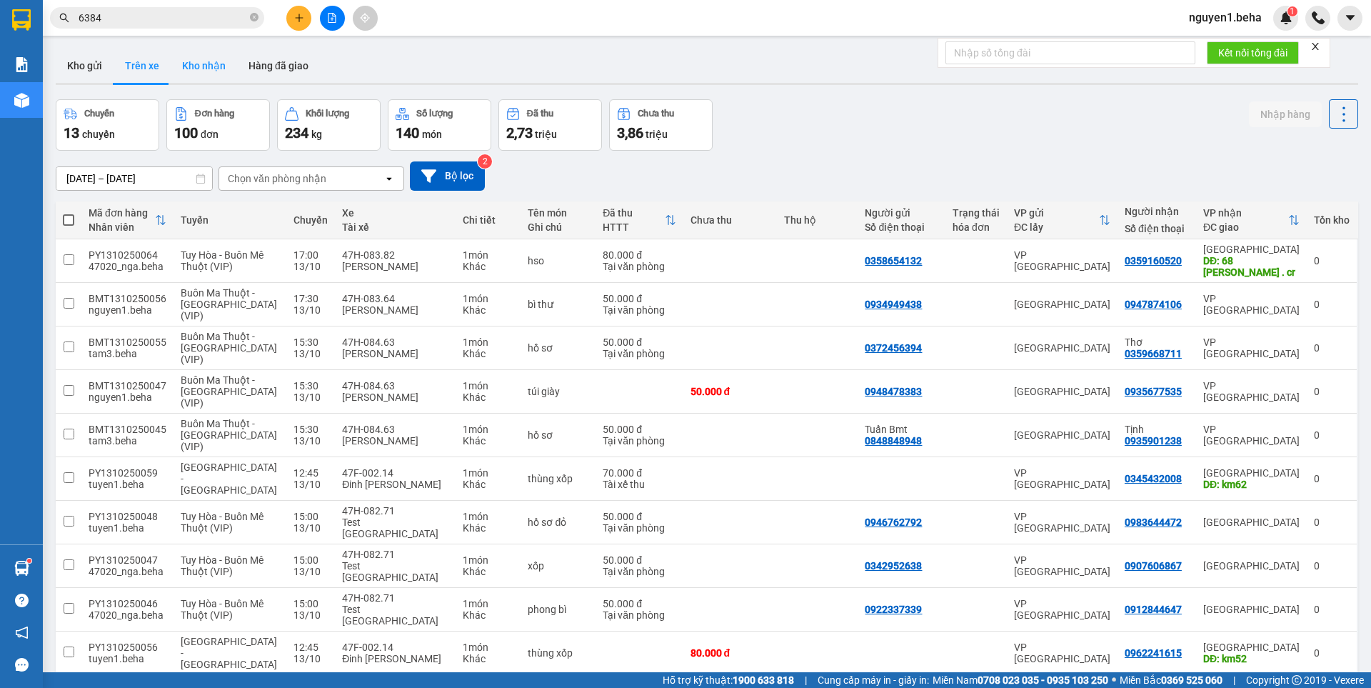
click at [202, 68] on button "Kho nhận" at bounding box center [204, 66] width 66 height 34
type input "[DATE] – [DATE]"
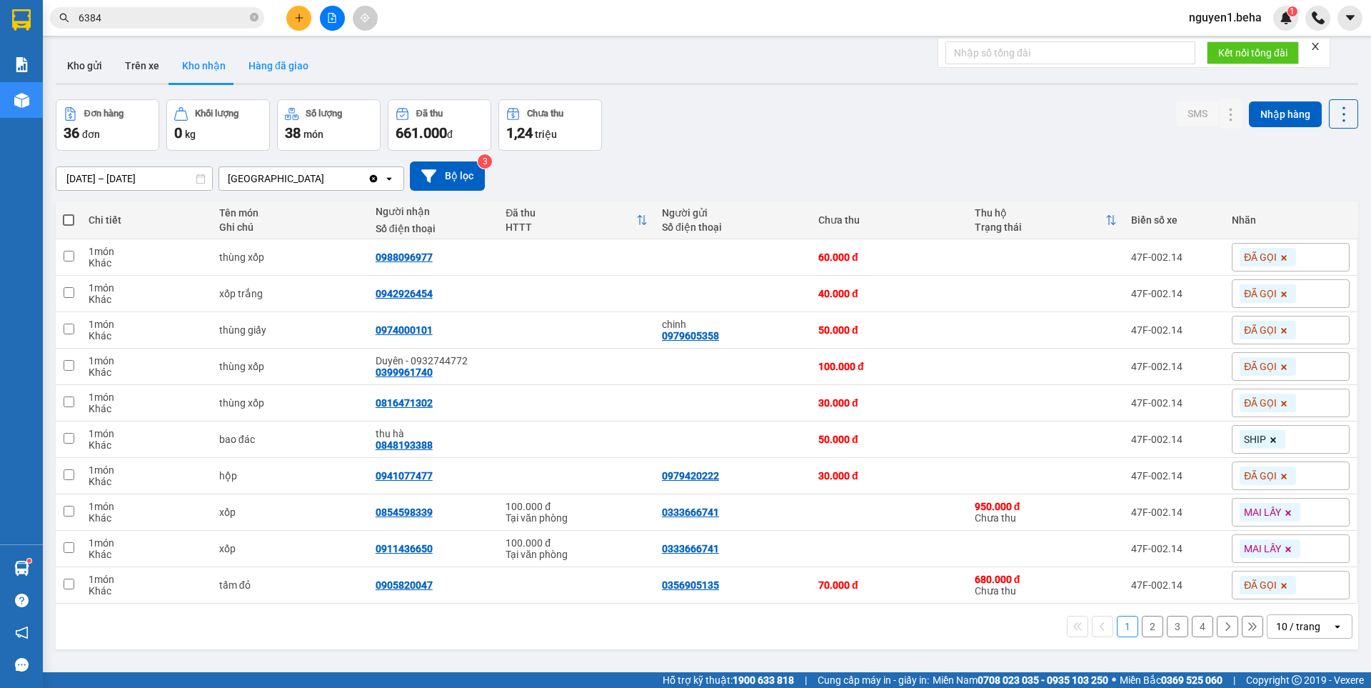
click at [267, 72] on button "Hàng đã giao" at bounding box center [278, 66] width 83 height 34
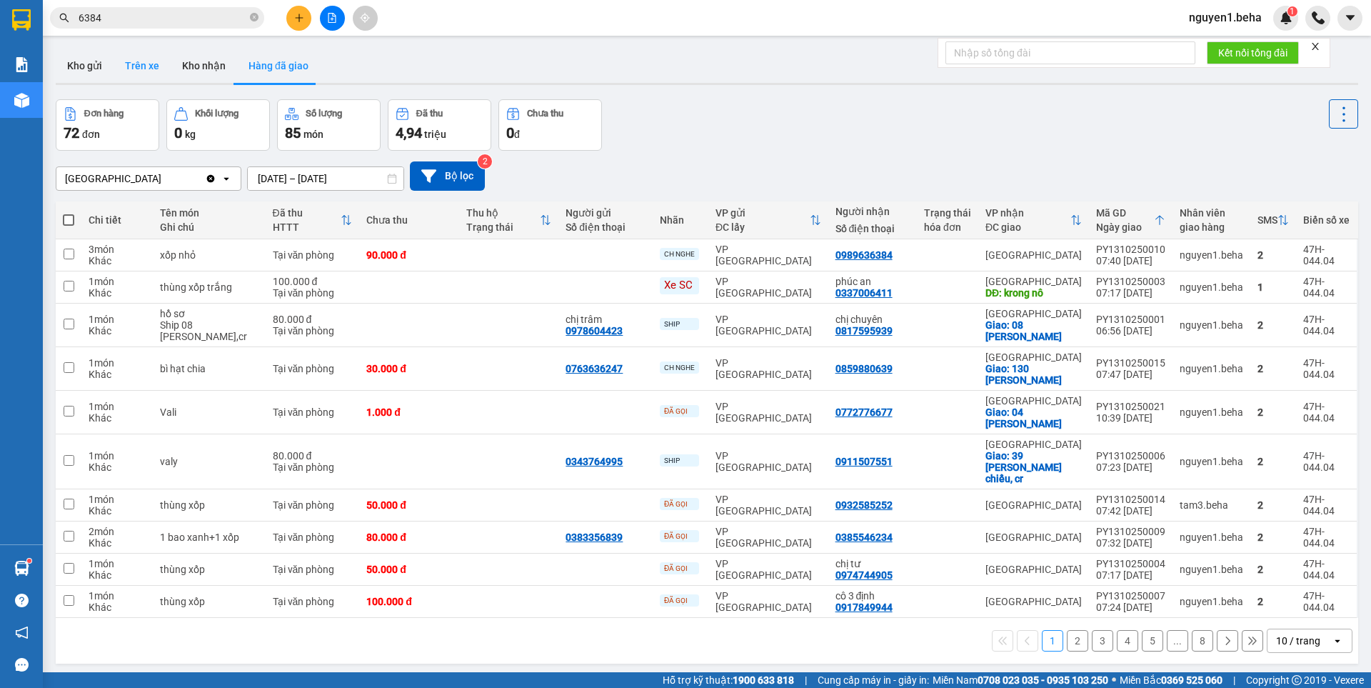
click at [155, 72] on button "Trên xe" at bounding box center [142, 66] width 57 height 34
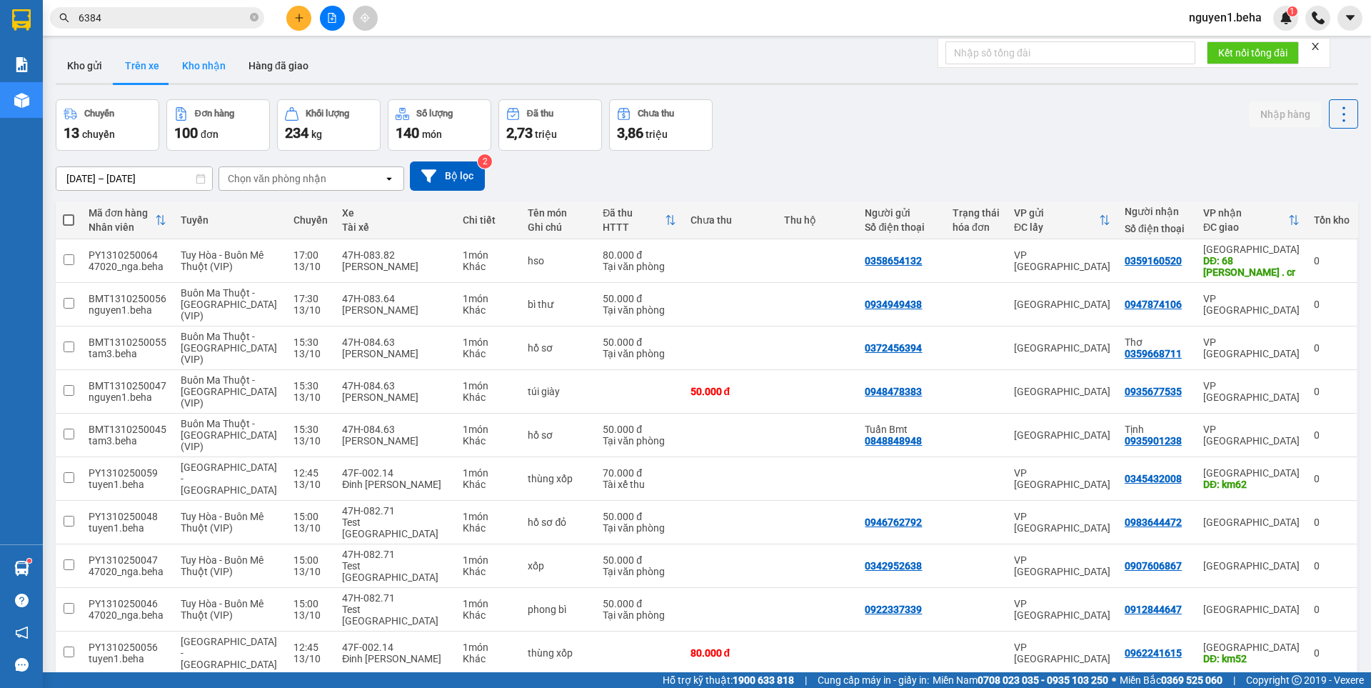
click at [201, 71] on button "Kho nhận" at bounding box center [204, 66] width 66 height 34
type input "[DATE] – [DATE]"
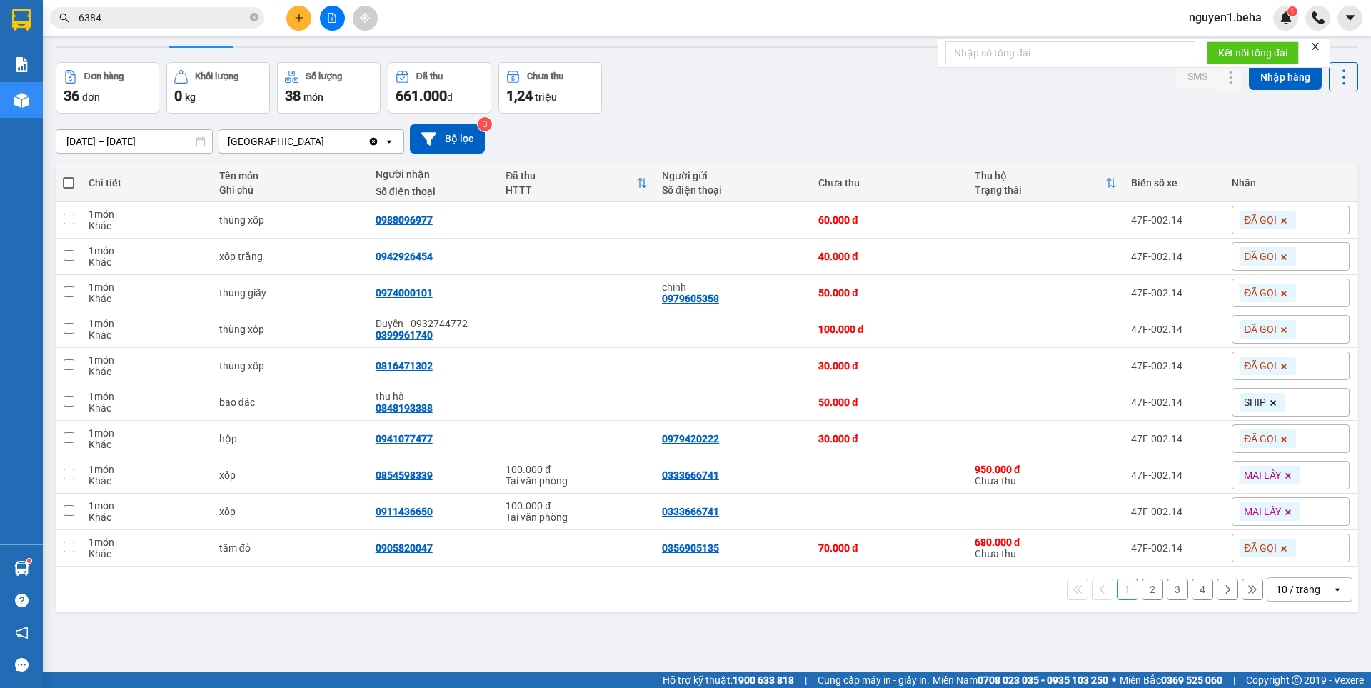
scroll to position [66, 0]
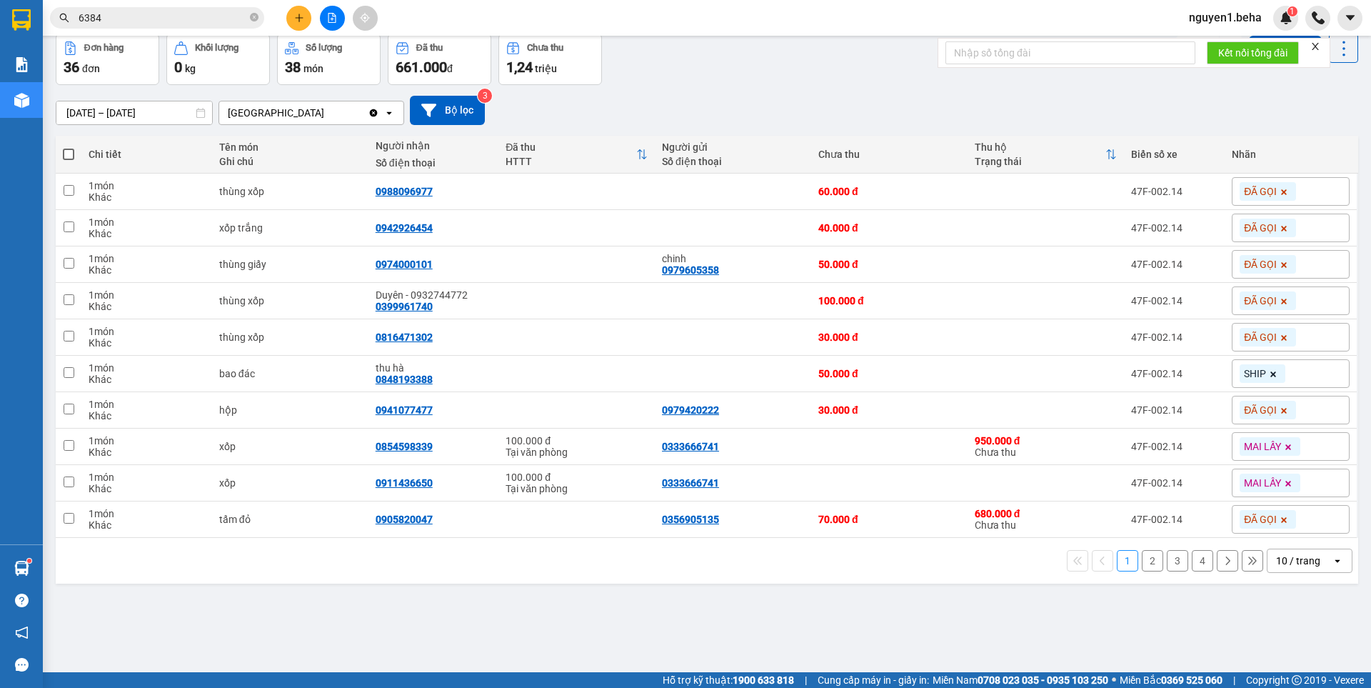
click at [1286, 568] on div "10 / trang" at bounding box center [1299, 560] width 64 height 23
click at [1290, 532] on div "100 / trang" at bounding box center [1299, 529] width 86 height 26
click at [1290, 528] on tr "1 món Khác tấm đỏ 0905820047 0356905135 70.000 đ 680.000 đ Chưa thu 47F-002.14 …" at bounding box center [707, 519] width 1302 height 36
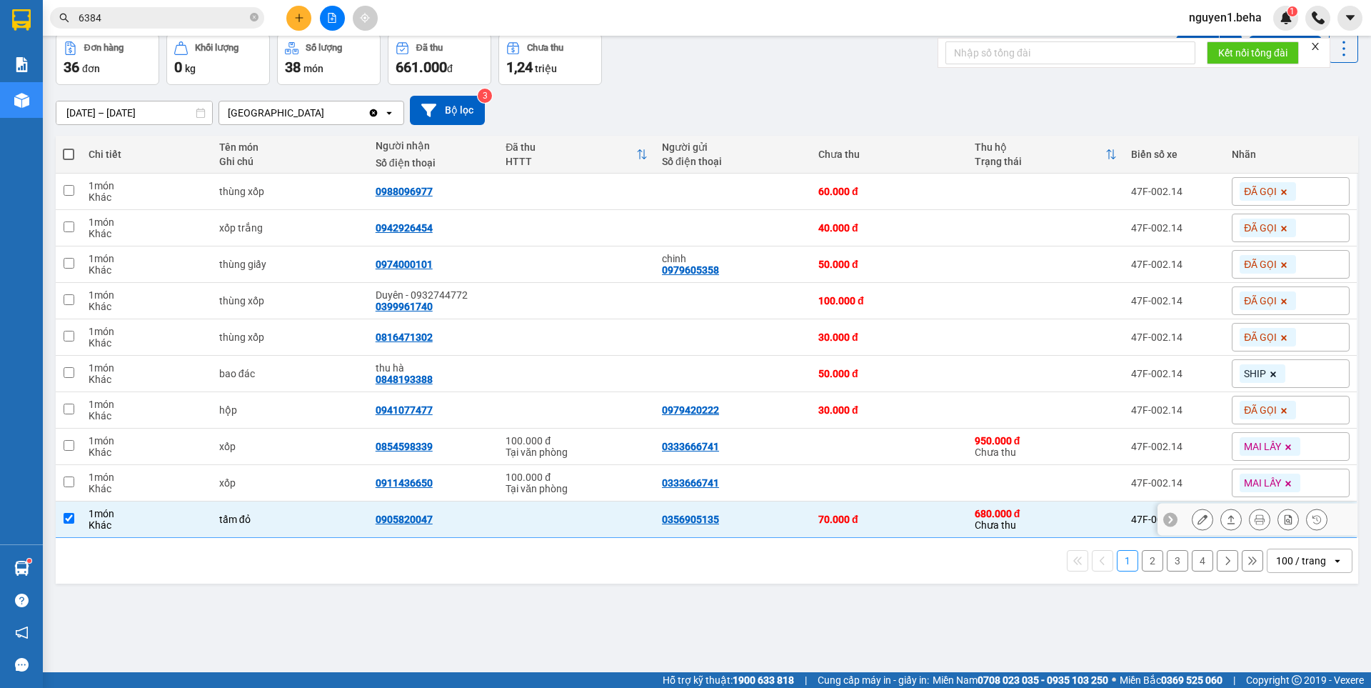
checkbox input "false"
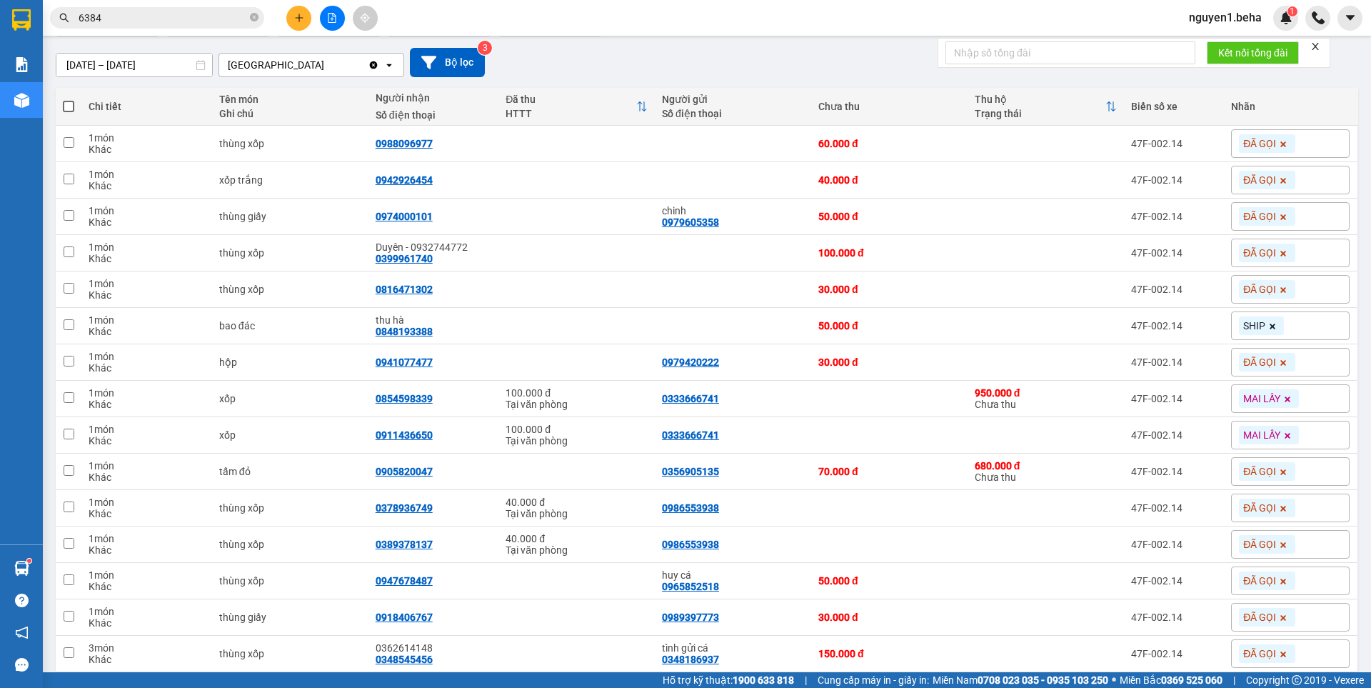
scroll to position [0, 0]
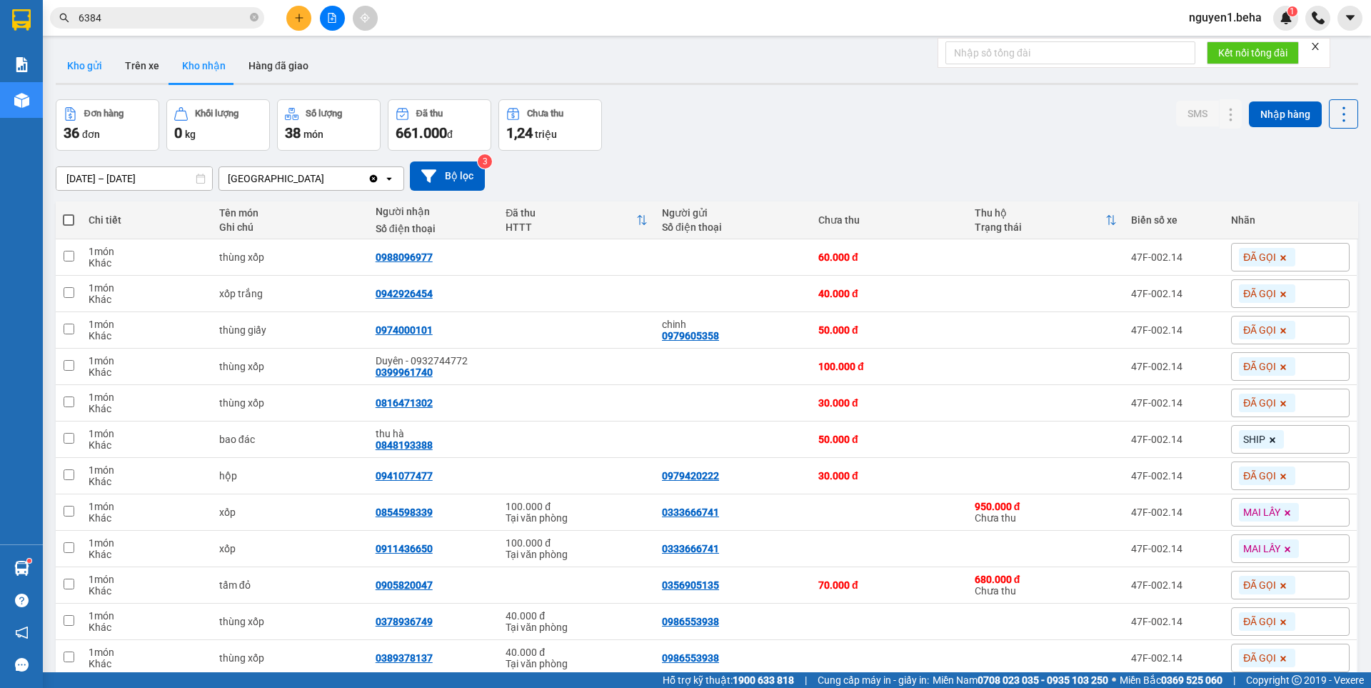
click at [62, 66] on button "Kho gửi" at bounding box center [85, 66] width 58 height 34
